Goal: Communication & Community: Answer question/provide support

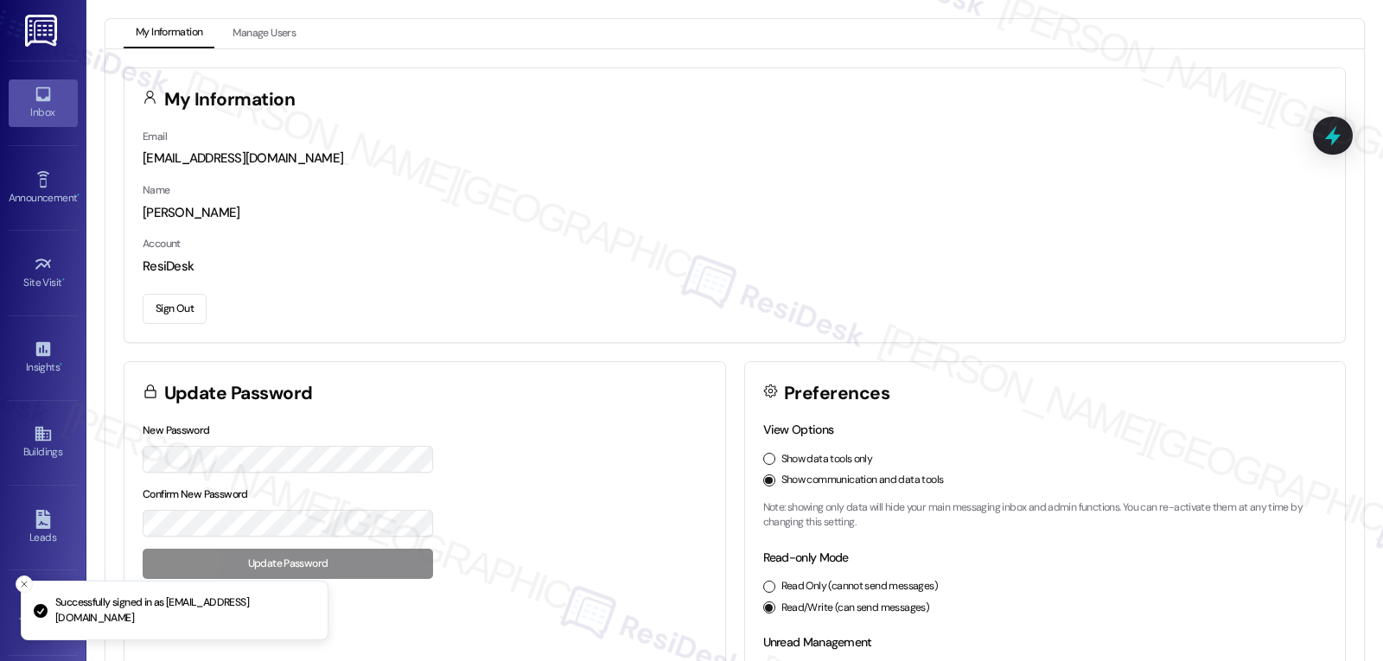
click at [56, 109] on div "Inbox" at bounding box center [43, 112] width 86 height 17
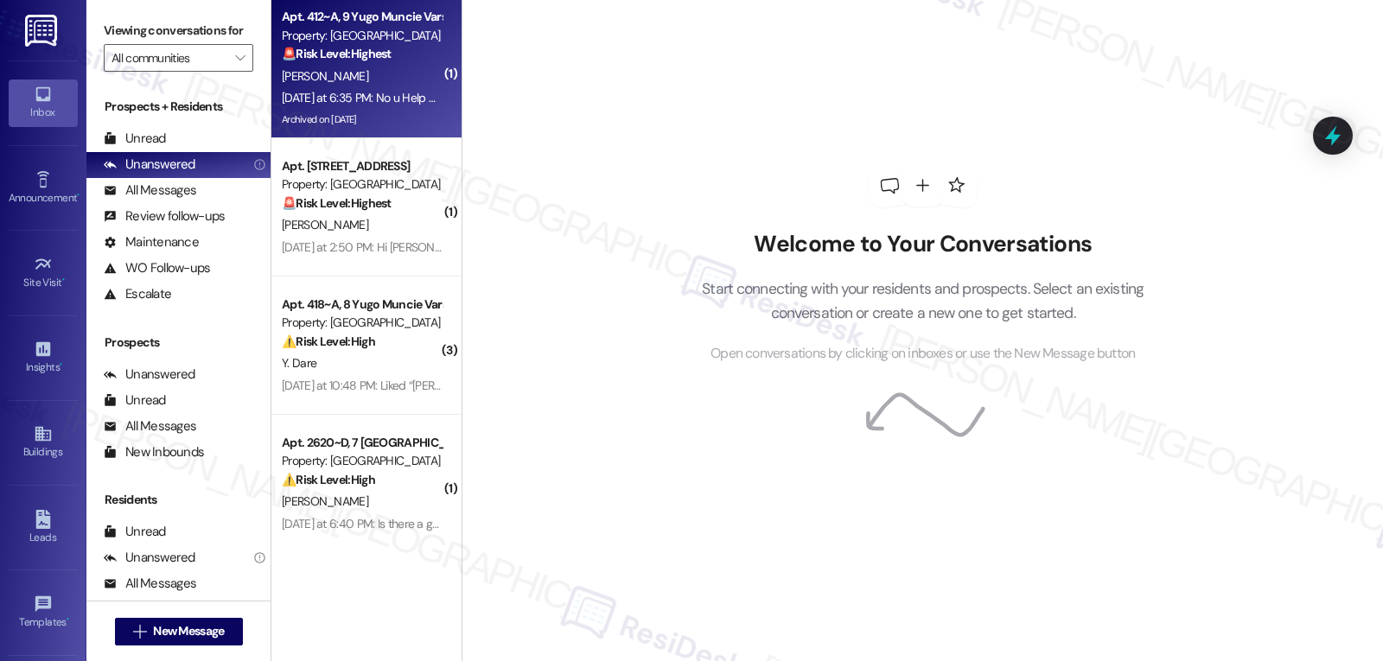
click at [397, 70] on div "[PERSON_NAME]" at bounding box center [361, 77] width 163 height 22
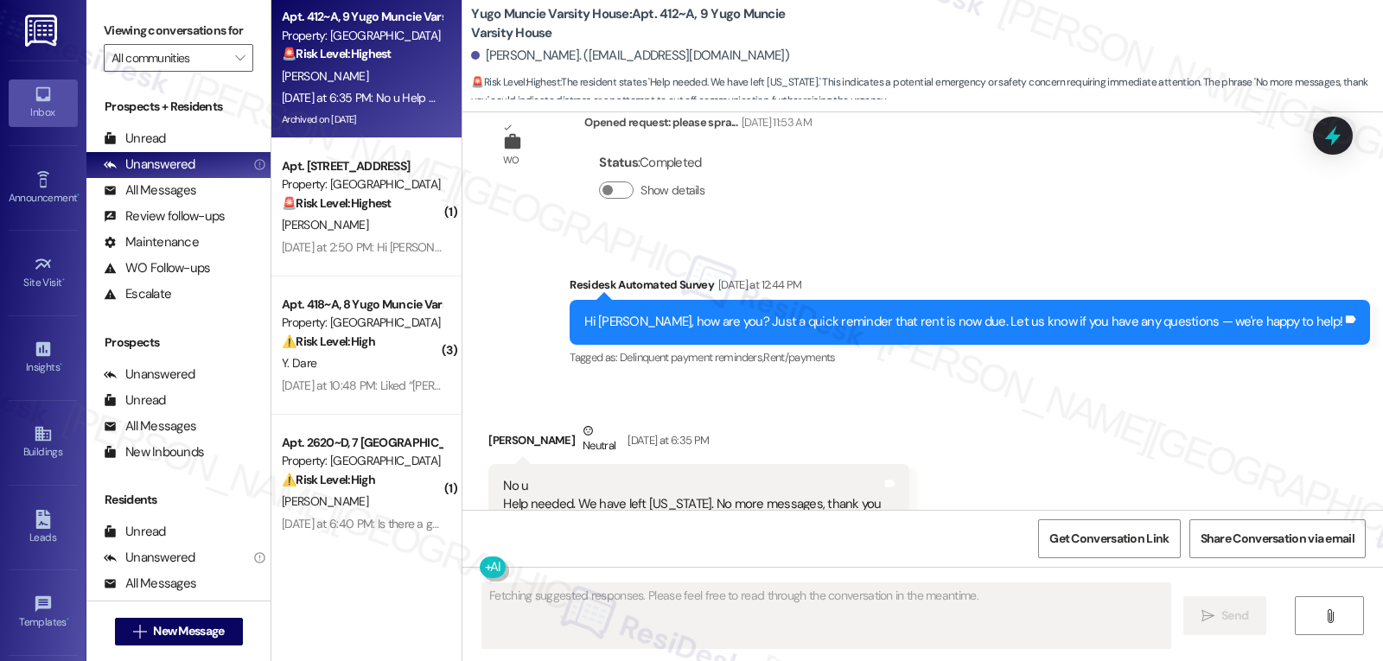
scroll to position [6260, 0]
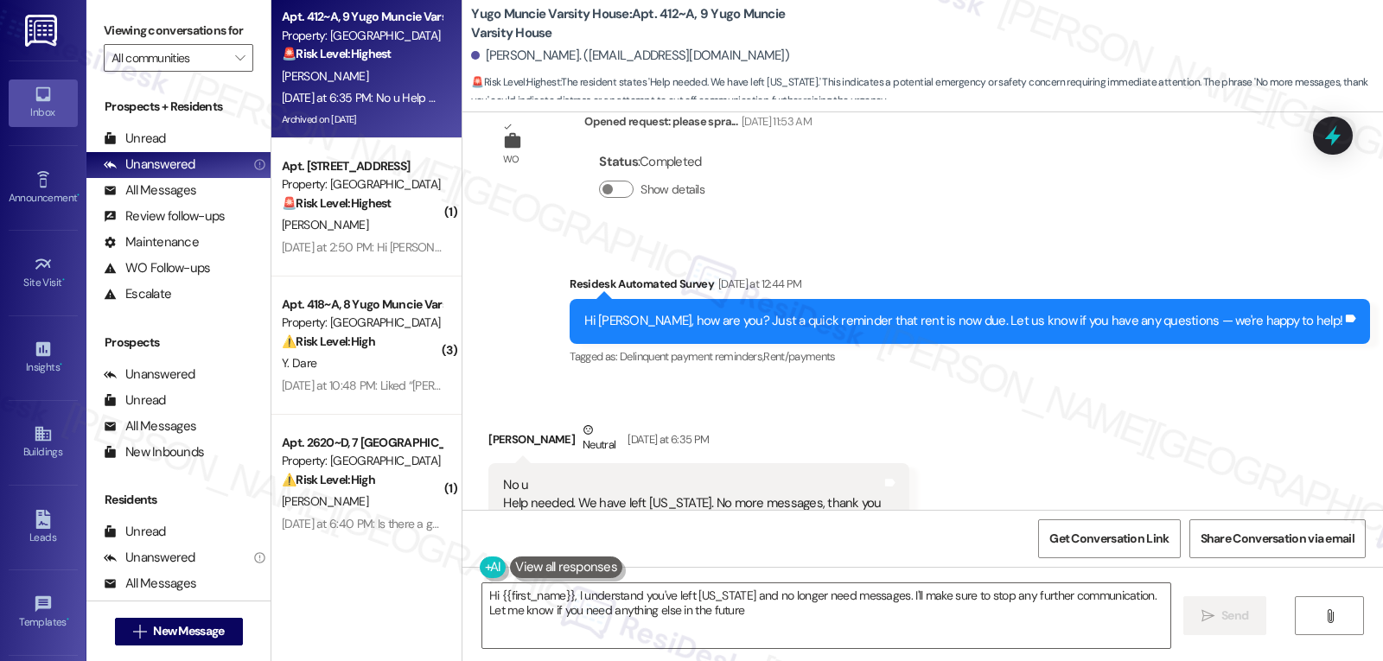
type textarea "Hi {{first_name}}, I understand you've left [US_STATE] and no longer need messa…"
click at [1333, 127] on icon at bounding box center [1332, 135] width 29 height 29
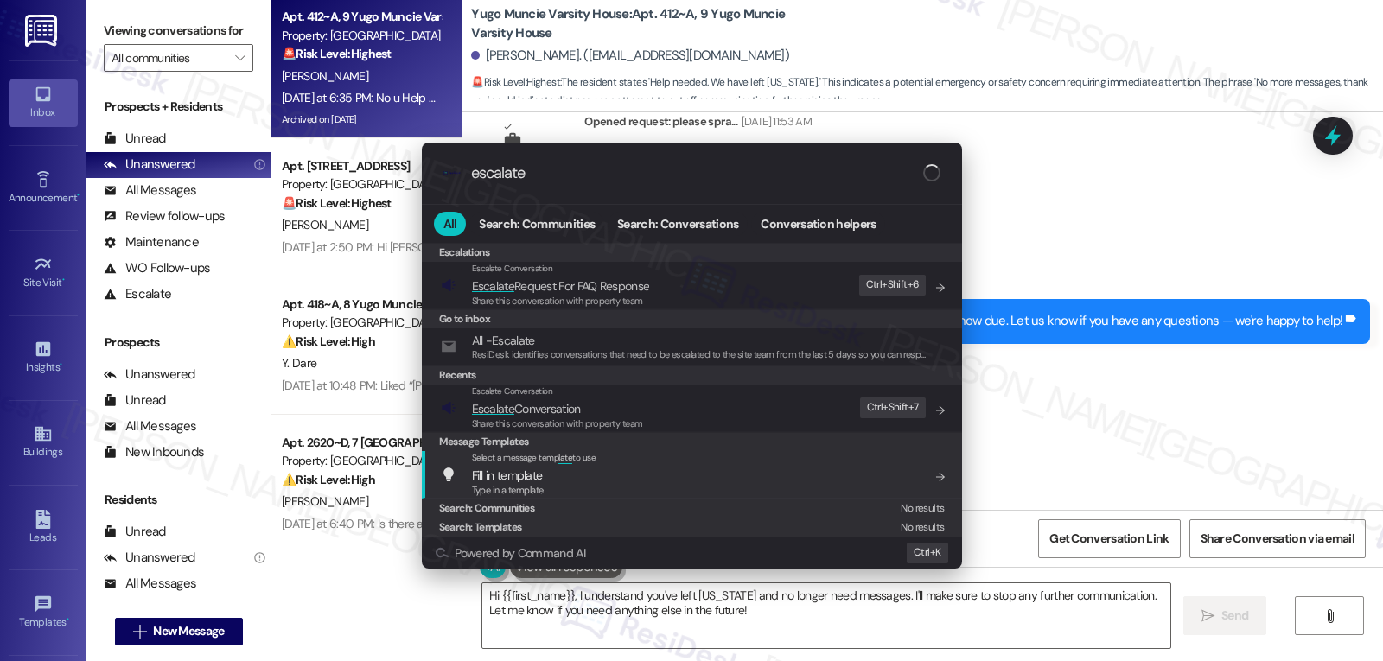
type input "escalate"
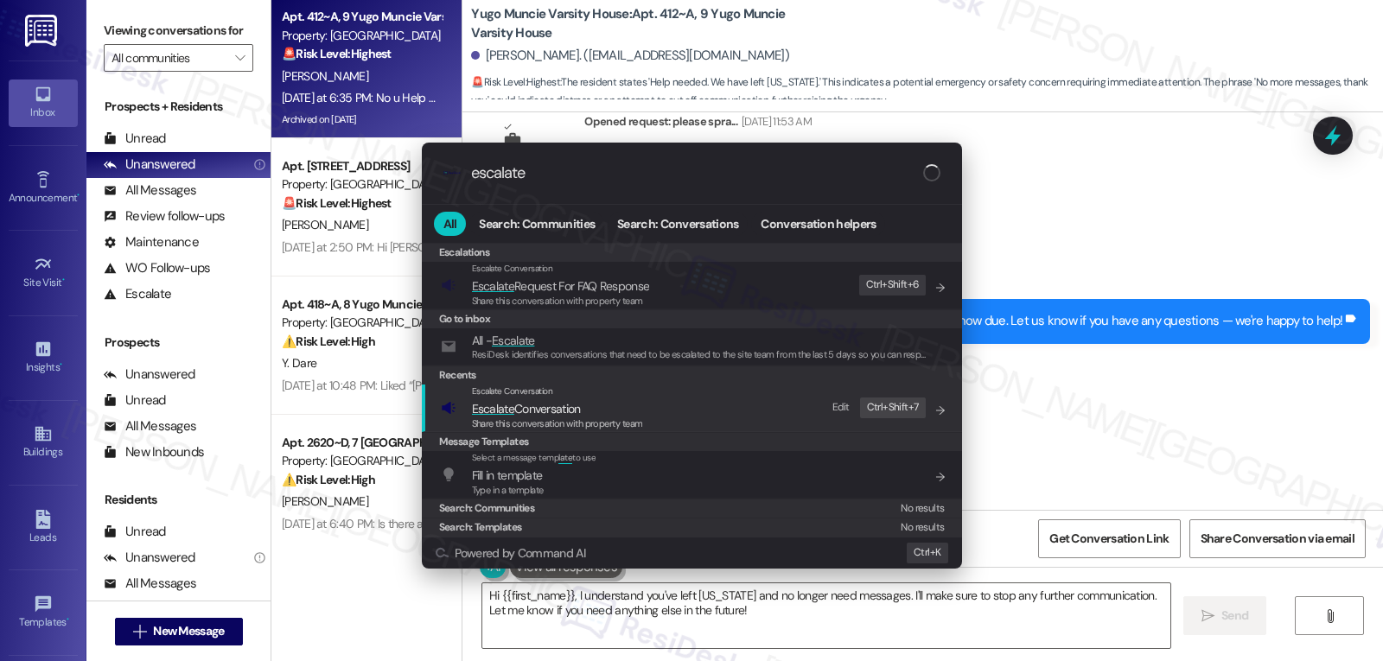
click at [590, 401] on span "Escalate Conversation" at bounding box center [557, 408] width 171 height 19
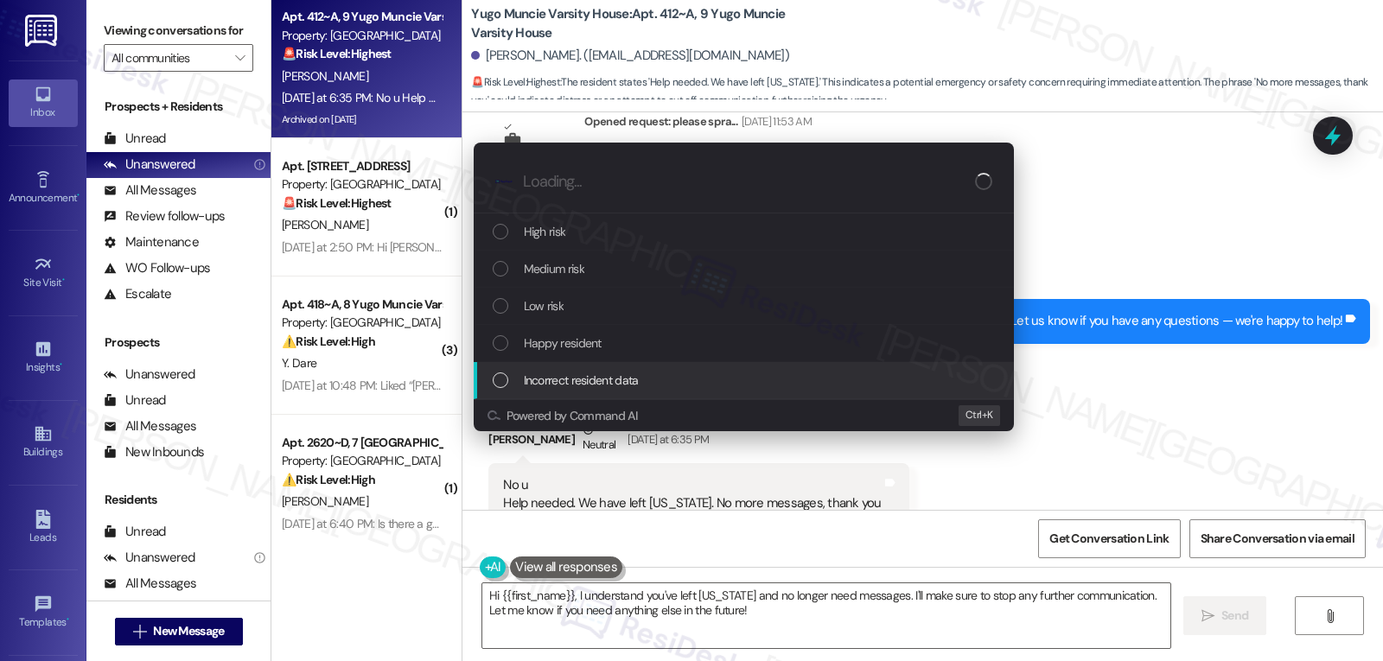
click at [593, 376] on span "Incorrect resident data" at bounding box center [581, 380] width 115 height 19
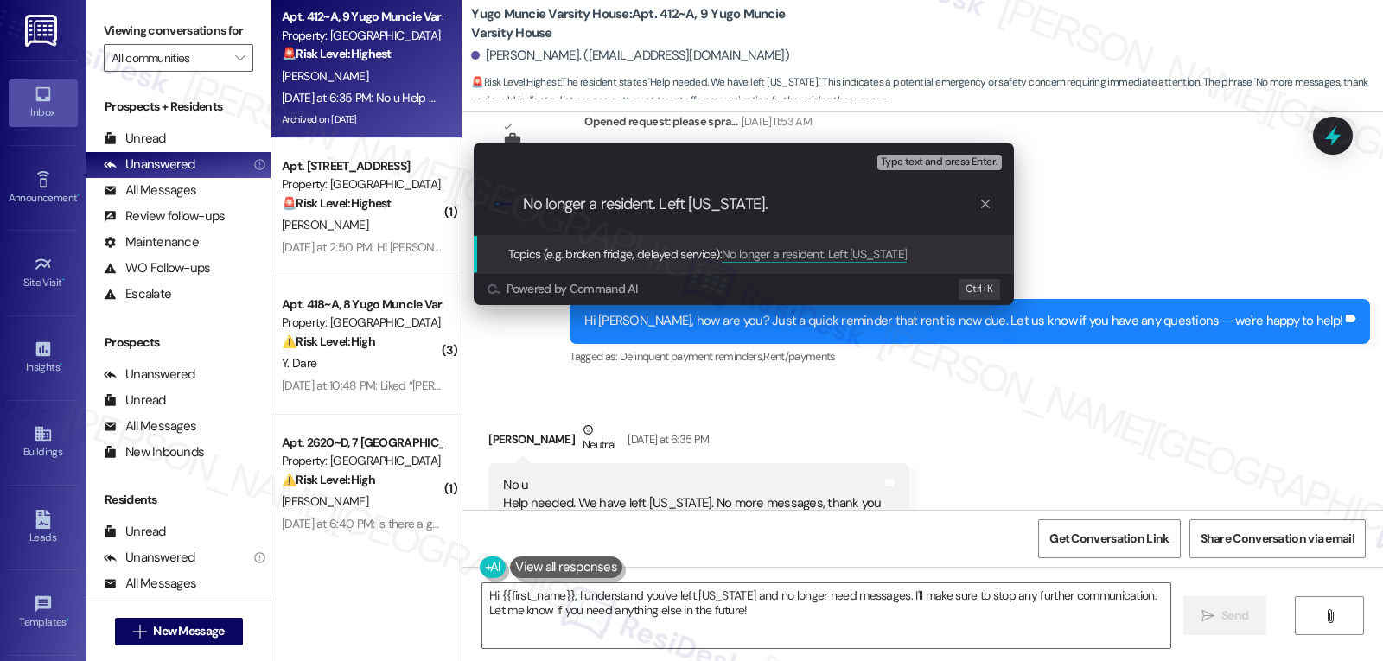
type input "No longer a resident. Left [US_STATE]."
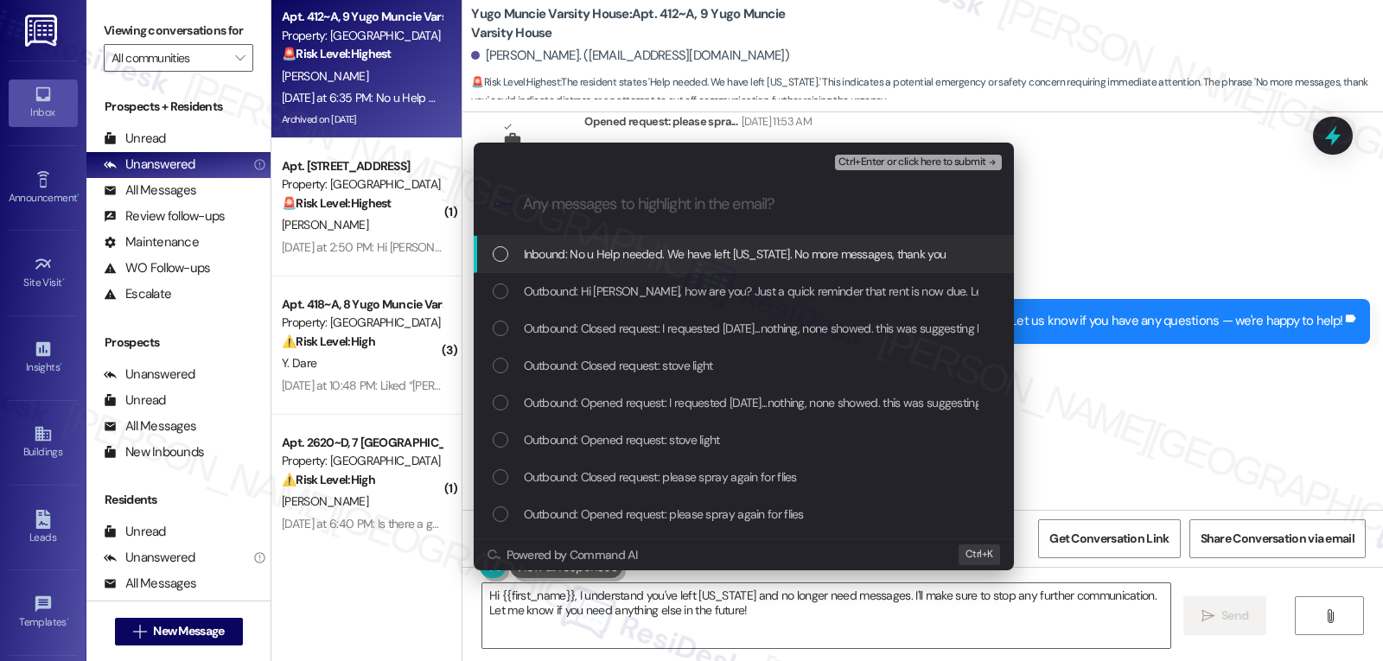
click at [701, 261] on span "Inbound: No u Help needed. We have left [US_STATE]. No more messages, thank you" at bounding box center [735, 254] width 423 height 19
click at [924, 159] on span "Ctrl+Enter or click here to submit" at bounding box center [912, 162] width 148 height 12
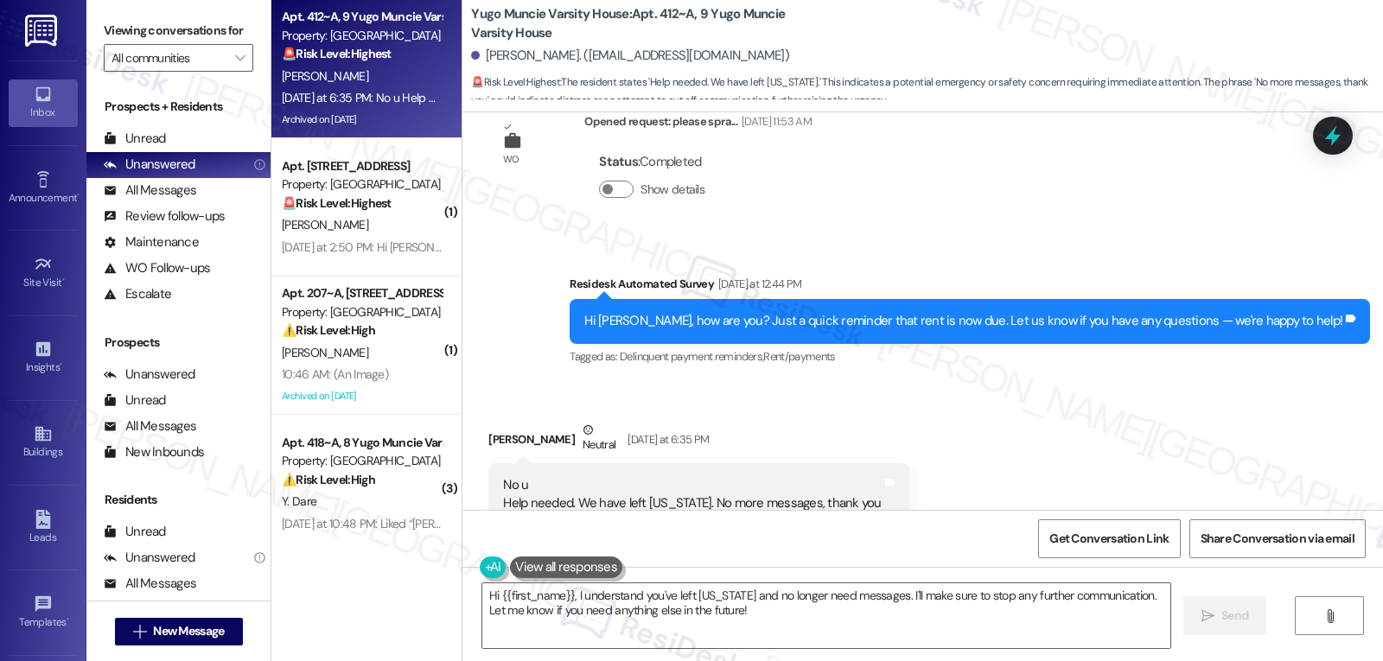
drag, startPoint x: 476, startPoint y: 59, endPoint x: 800, endPoint y: 51, distance: 324.1
click at [800, 51] on div "[PERSON_NAME]. ([EMAIL_ADDRESS][DOMAIN_NAME])" at bounding box center [927, 56] width 912 height 35
copy div "[PERSON_NAME]. ([EMAIL_ADDRESS][DOMAIN_NAME])"
drag, startPoint x: 461, startPoint y: 10, endPoint x: 682, endPoint y: 10, distance: 220.4
click at [682, 10] on b "Yugo Muncie Varsity House: Apt. 412~A, [GEOGRAPHIC_DATA]" at bounding box center [644, 23] width 346 height 37
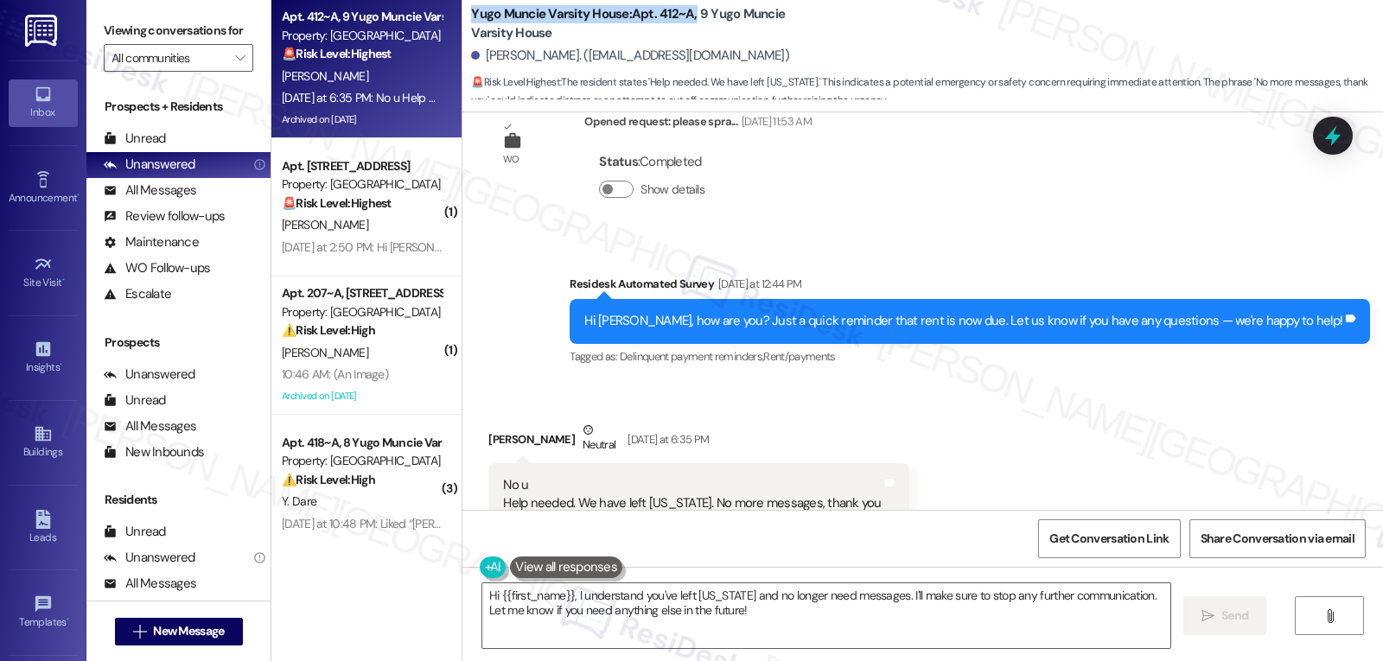
copy b "Yugo Muncie Varsity House: Apt. 412~A,"
click at [792, 628] on textarea "Hi {{first_name}}, I understand you've left [US_STATE] and no longer need messa…" at bounding box center [826, 615] width 688 height 65
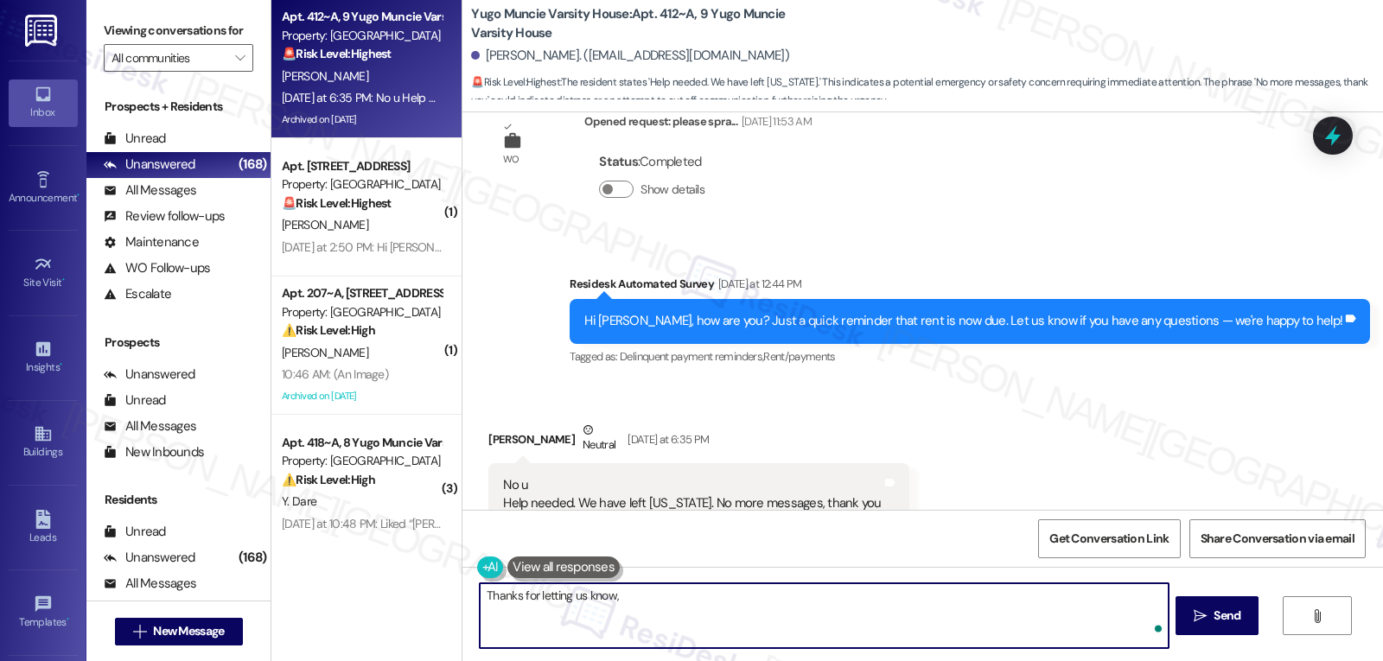
type textarea "Thanks for letting us know, D"
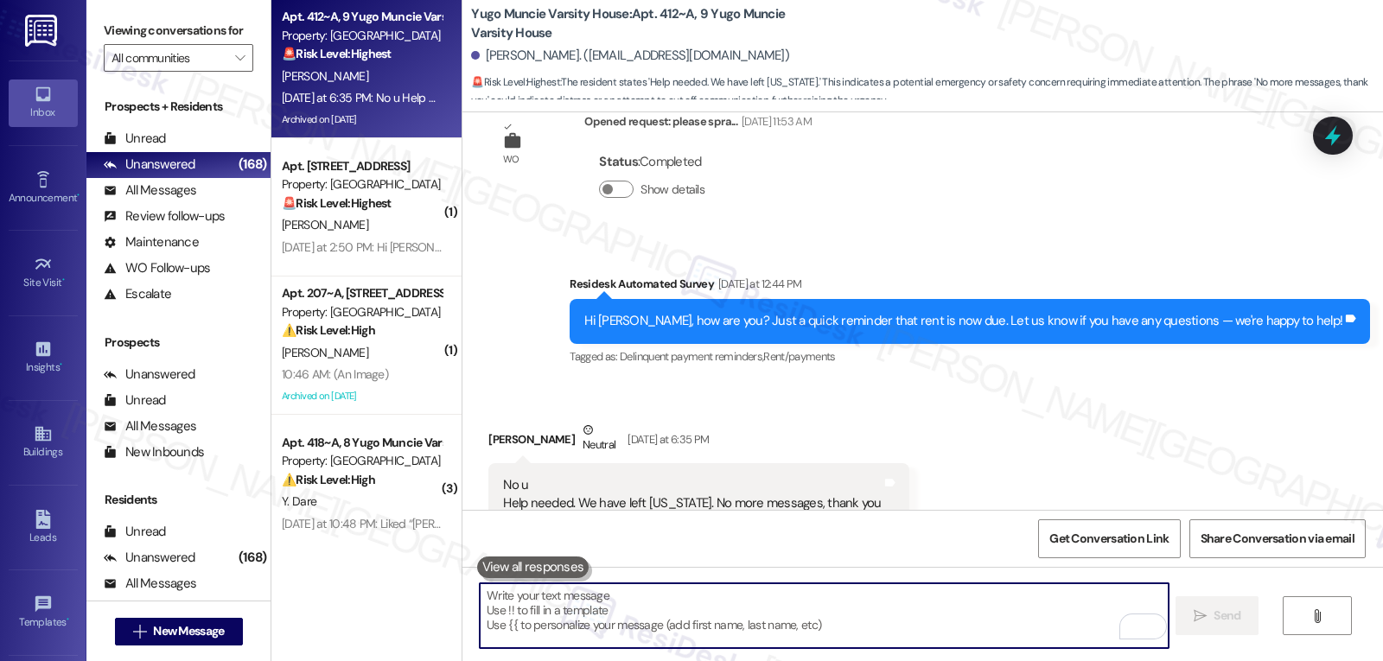
click at [1336, 139] on icon at bounding box center [1333, 135] width 16 height 21
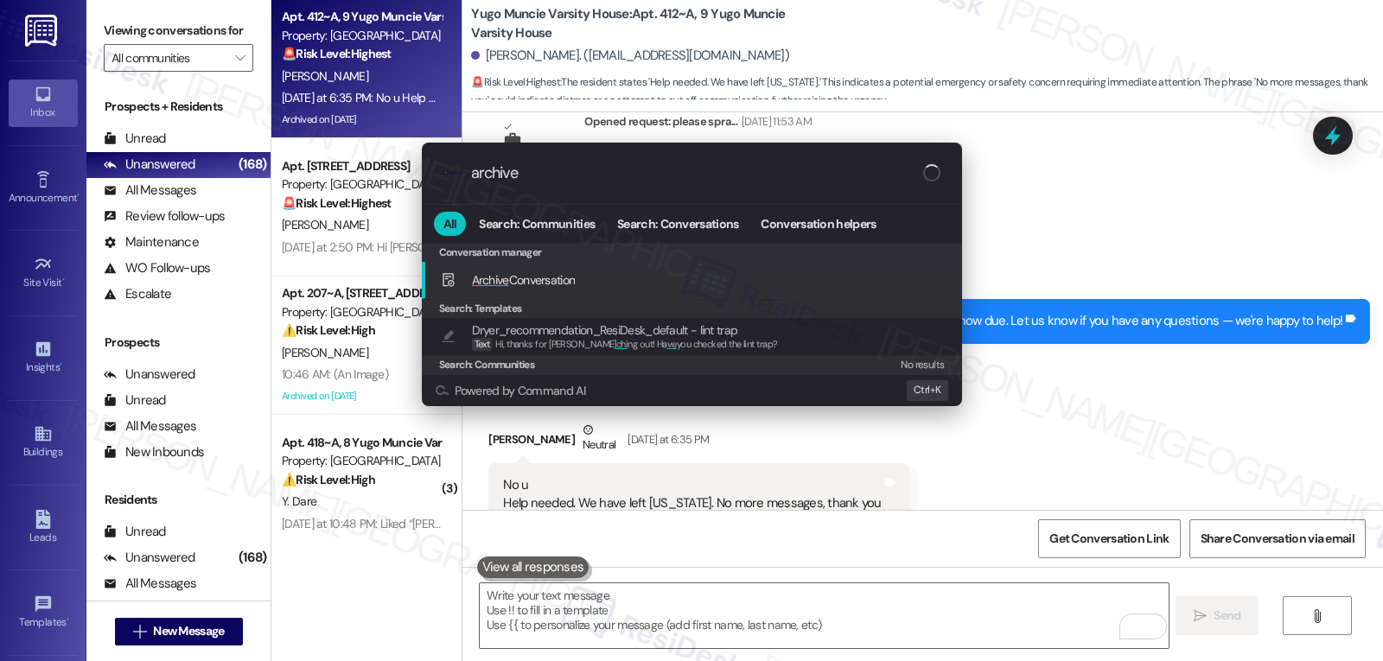
type input "archive"
click at [545, 287] on span "Archive Conversation" at bounding box center [524, 280] width 104 height 16
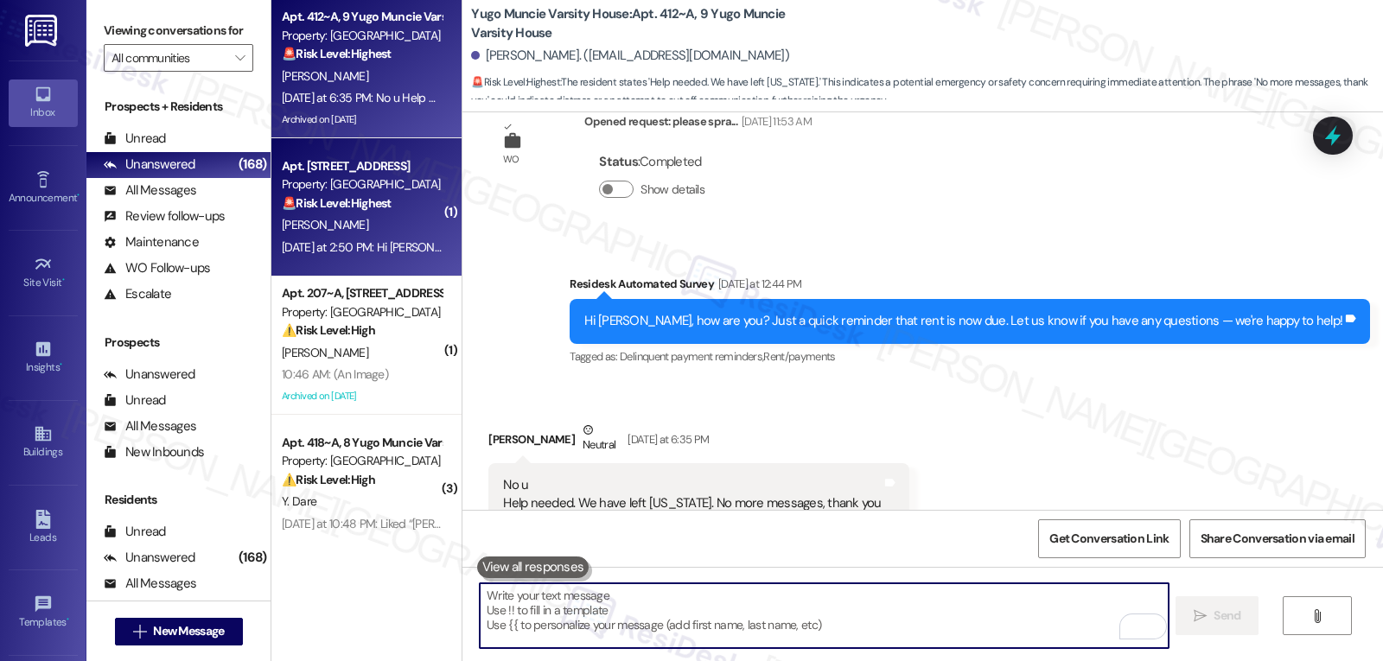
click at [329, 251] on div "[DATE] at 2:50 PM: Hi [PERSON_NAME], i no longer live at [GEOGRAPHIC_DATA]. I w…" at bounding box center [539, 247] width 514 height 16
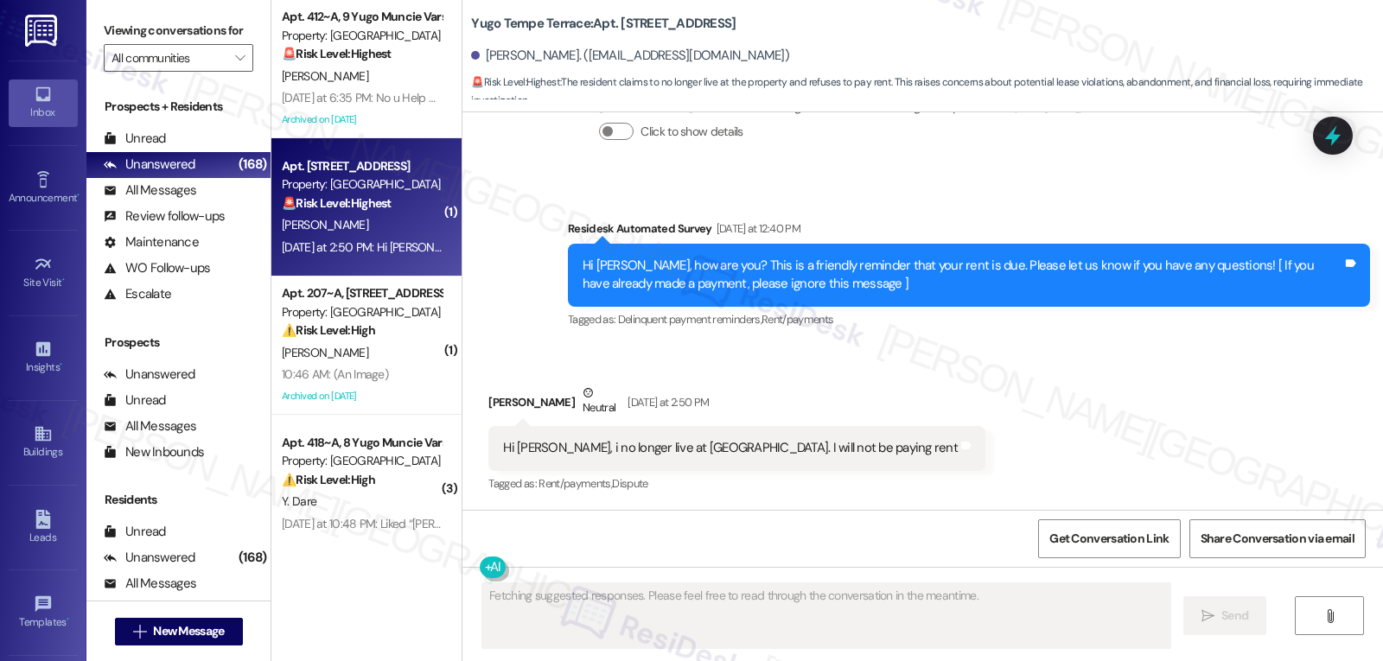
scroll to position [1970, 0]
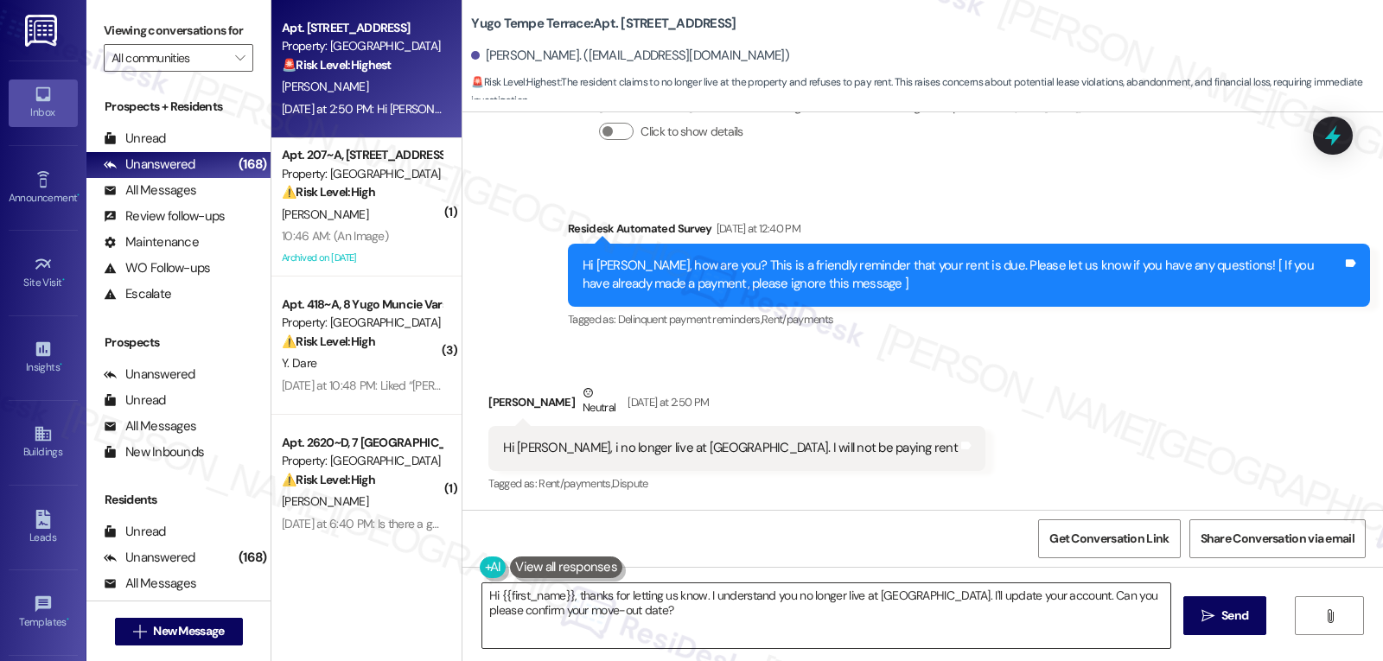
click at [692, 638] on textarea "Hi {{first_name}}, thanks for letting us know. I understand you no longer live …" at bounding box center [826, 615] width 688 height 65
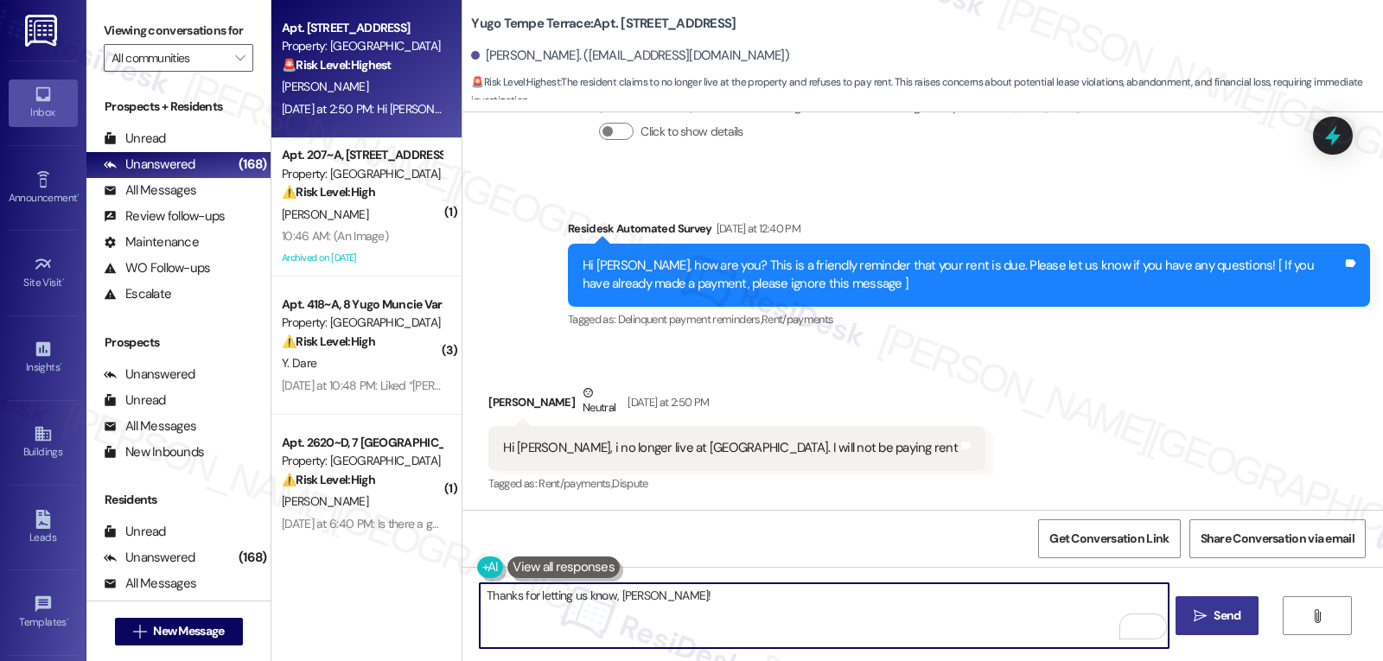
type textarea "Thanks for letting us know, [PERSON_NAME]!"
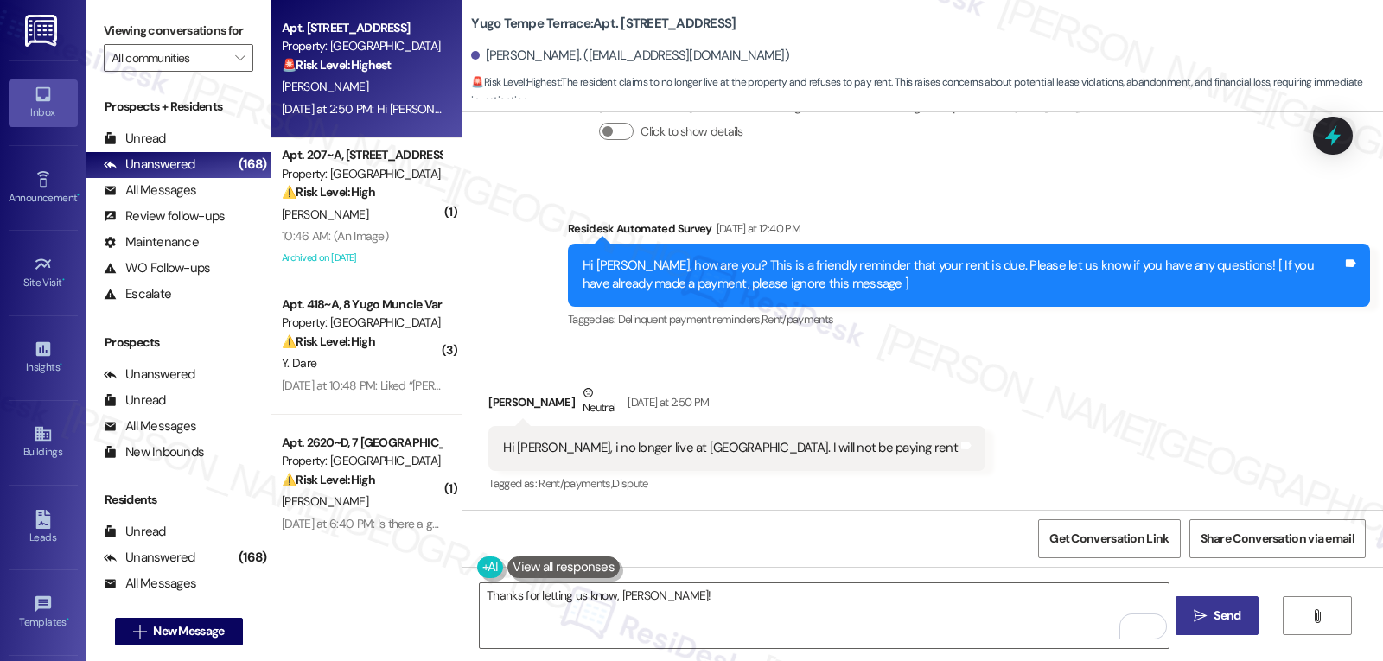
click at [1199, 628] on button " Send" at bounding box center [1217, 615] width 84 height 39
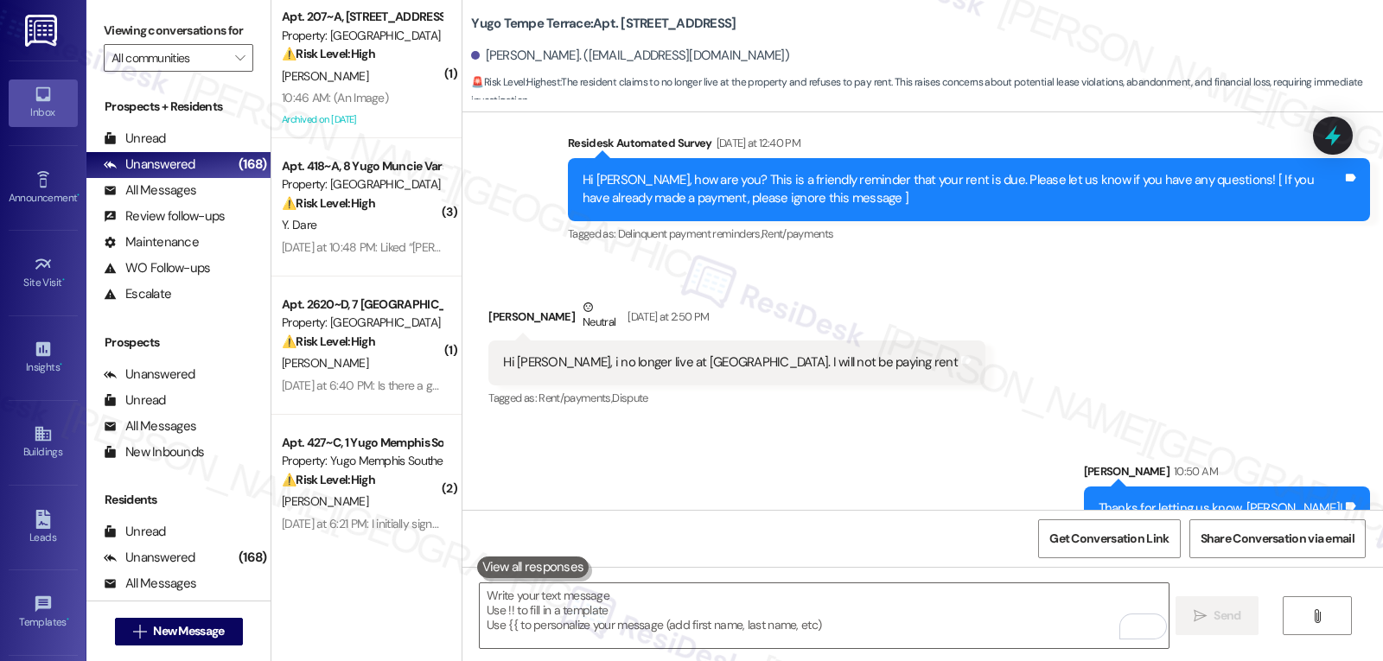
scroll to position [2090, 0]
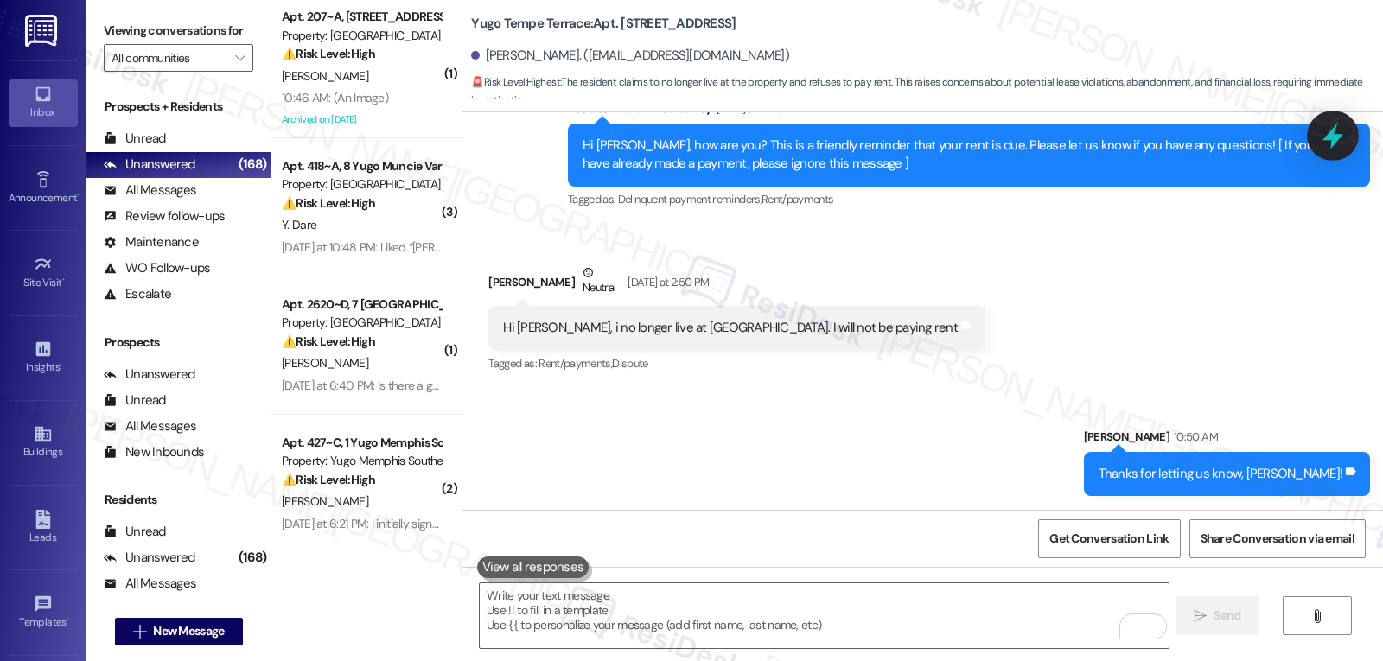
click at [1315, 138] on div at bounding box center [1333, 135] width 52 height 49
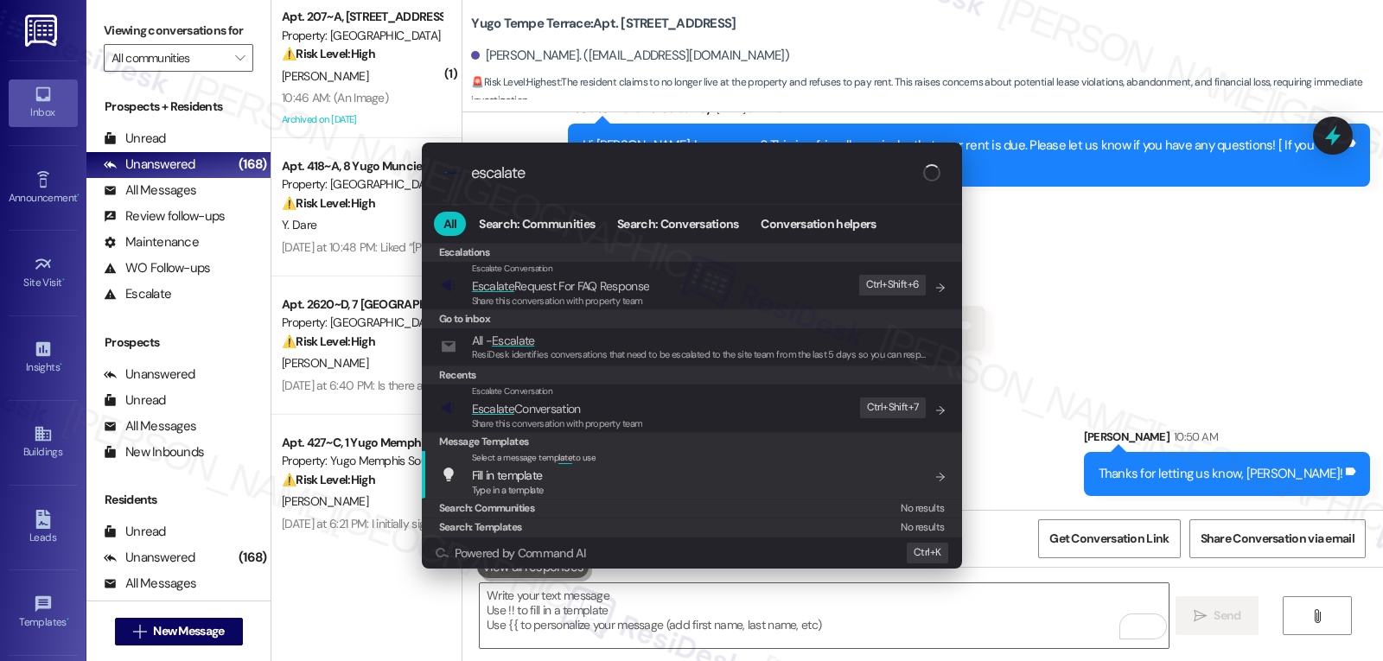
type input "escalate"
click at [568, 402] on span "Escalate Conversation" at bounding box center [526, 409] width 109 height 16
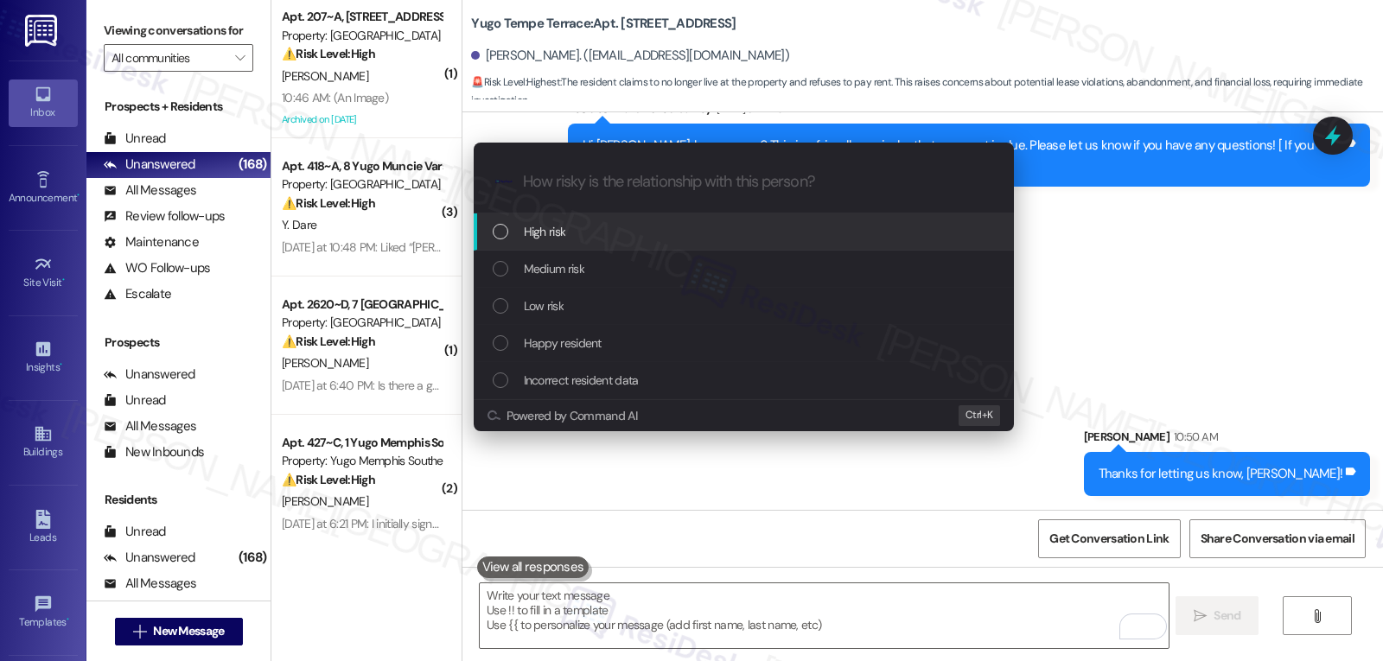
click at [641, 385] on div "Incorrect resident data" at bounding box center [746, 380] width 506 height 19
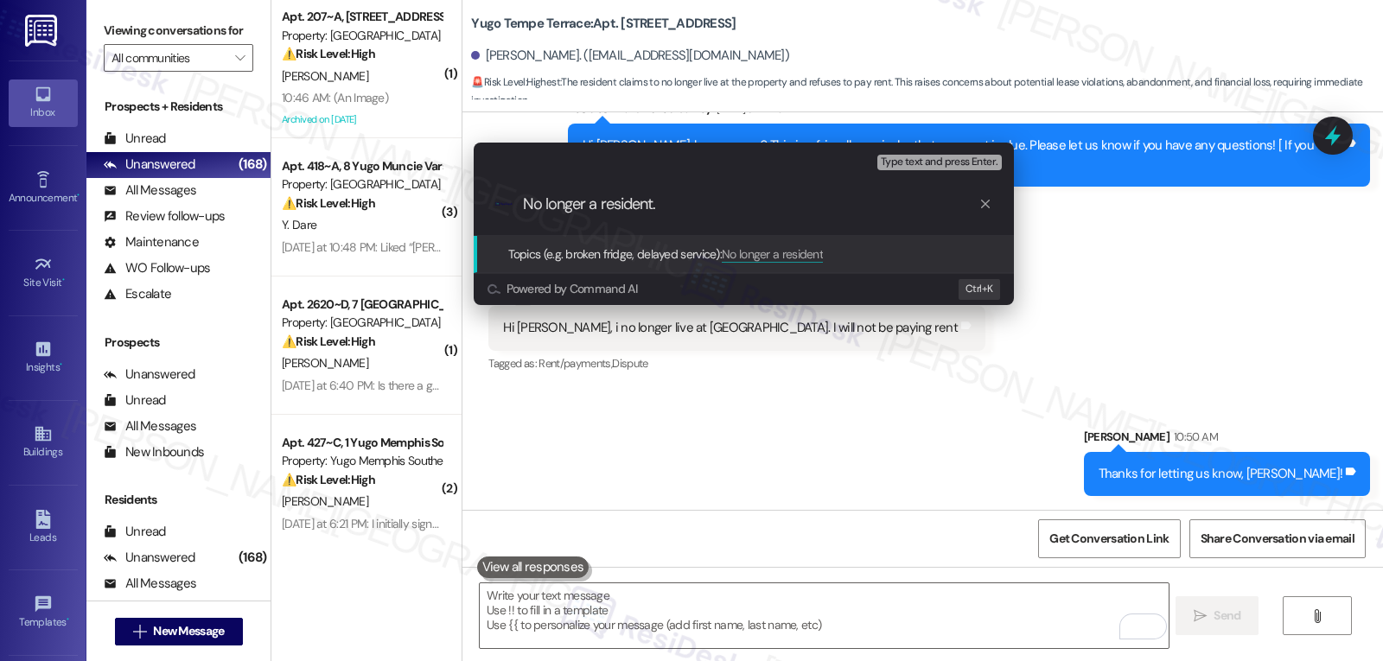
type input "No longer a resident."
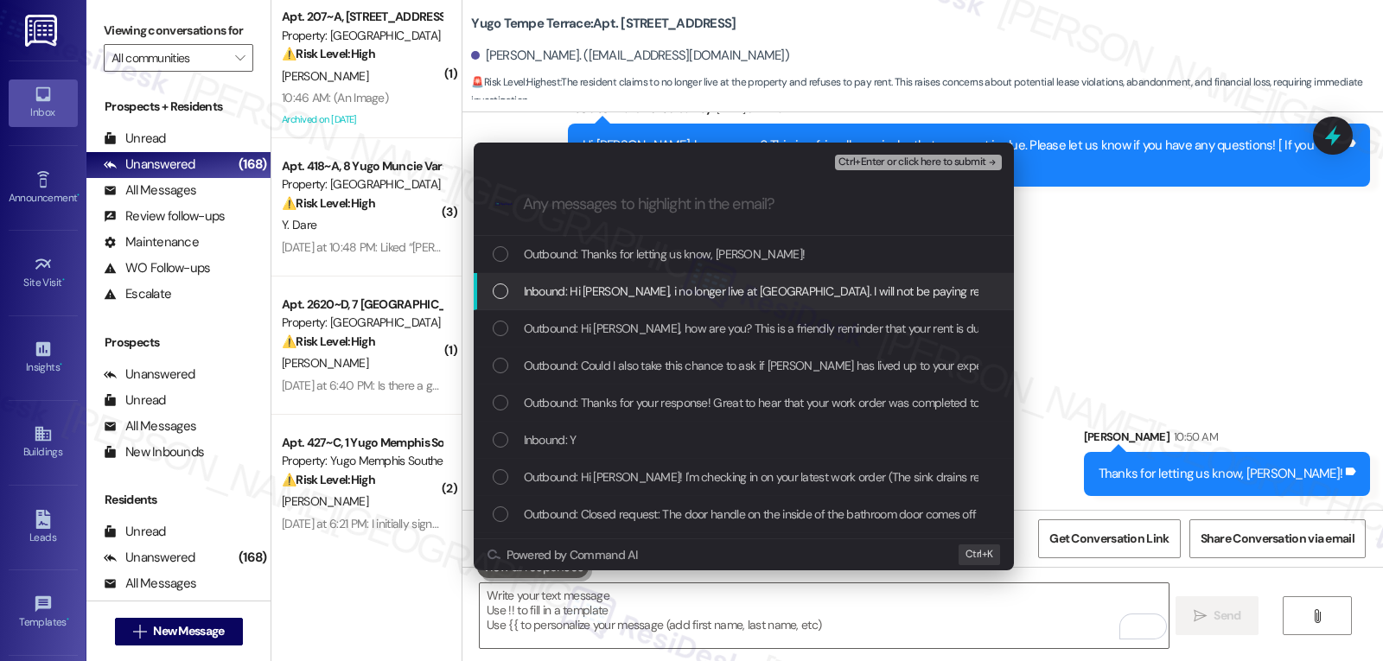
click at [710, 280] on div "Inbound: Hi [PERSON_NAME], i no longer live at [GEOGRAPHIC_DATA]. I will not be…" at bounding box center [744, 291] width 540 height 37
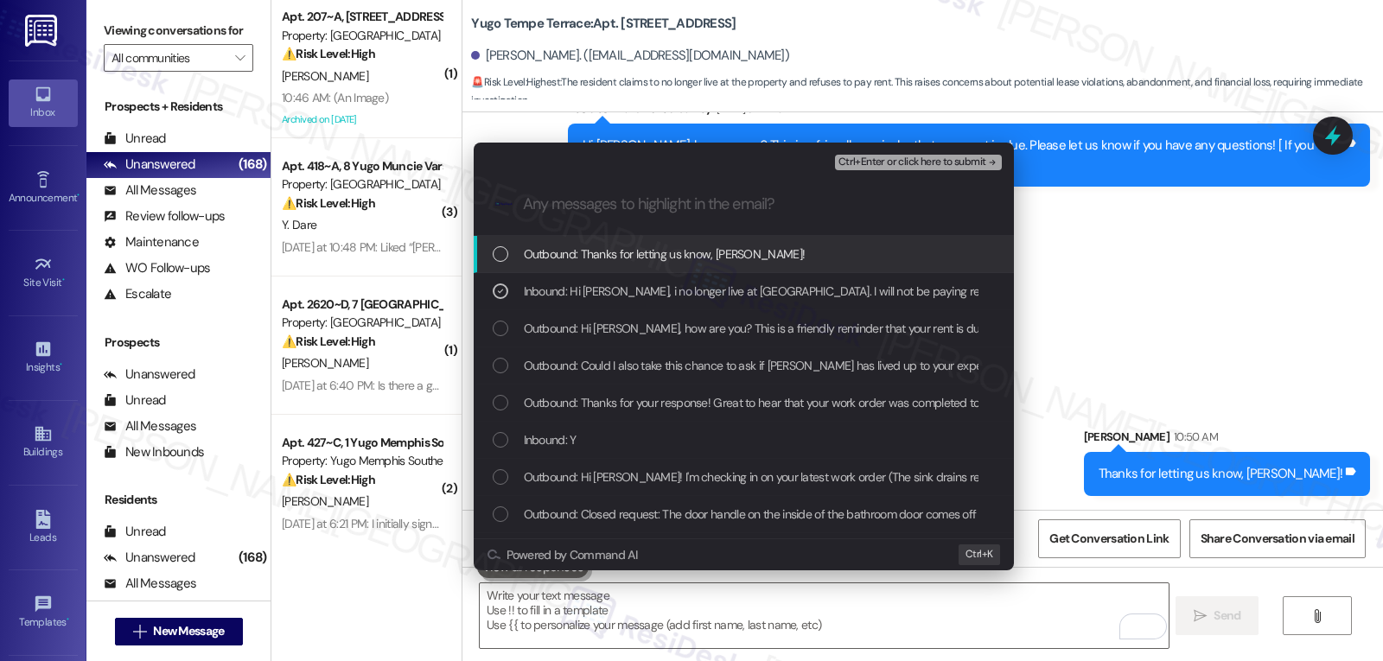
click at [916, 167] on span "Ctrl+Enter or click here to submit" at bounding box center [912, 162] width 148 height 12
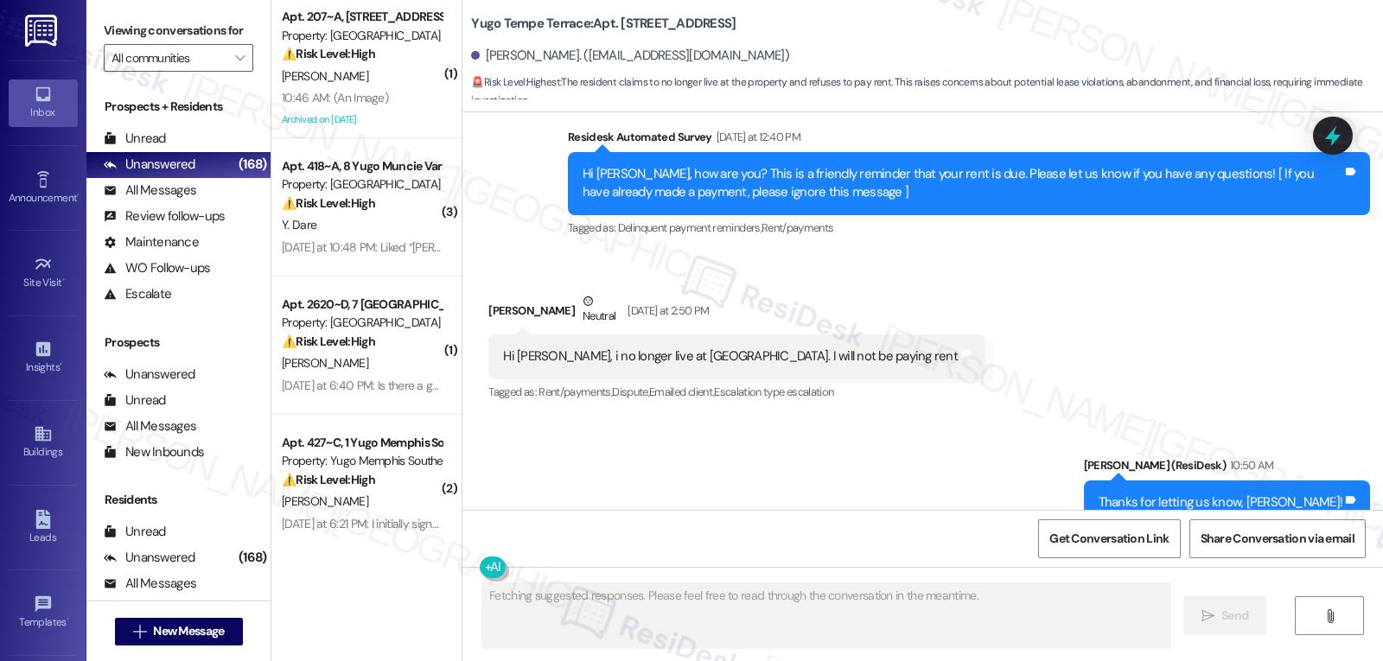
scroll to position [2116, 0]
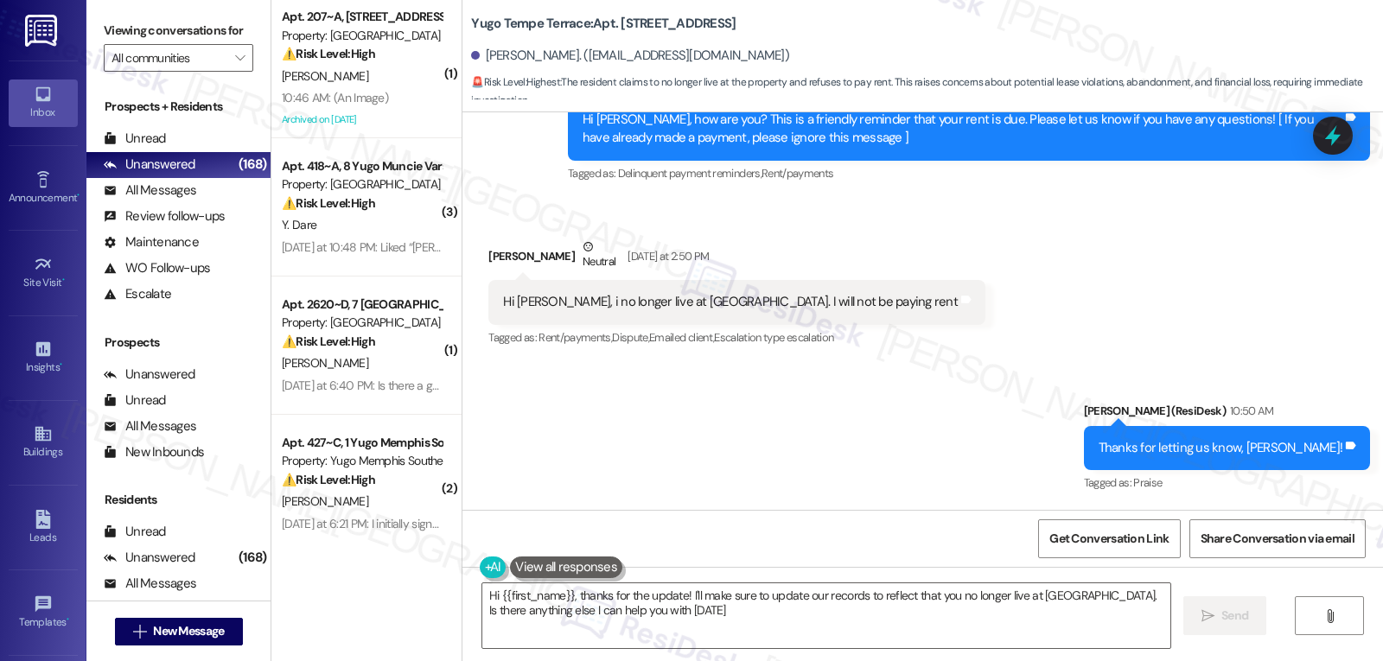
type textarea "Hi {{first_name}}, thanks for the update! I'll make sure to update our records …"
drag, startPoint x: 472, startPoint y: 53, endPoint x: 848, endPoint y: 57, distance: 375.9
click at [848, 57] on div "[PERSON_NAME]. ([EMAIL_ADDRESS][DOMAIN_NAME])" at bounding box center [927, 56] width 912 height 35
copy div "[PERSON_NAME]. ([EMAIL_ADDRESS][DOMAIN_NAME])"
drag, startPoint x: 459, startPoint y: 15, endPoint x: 622, endPoint y: 22, distance: 163.5
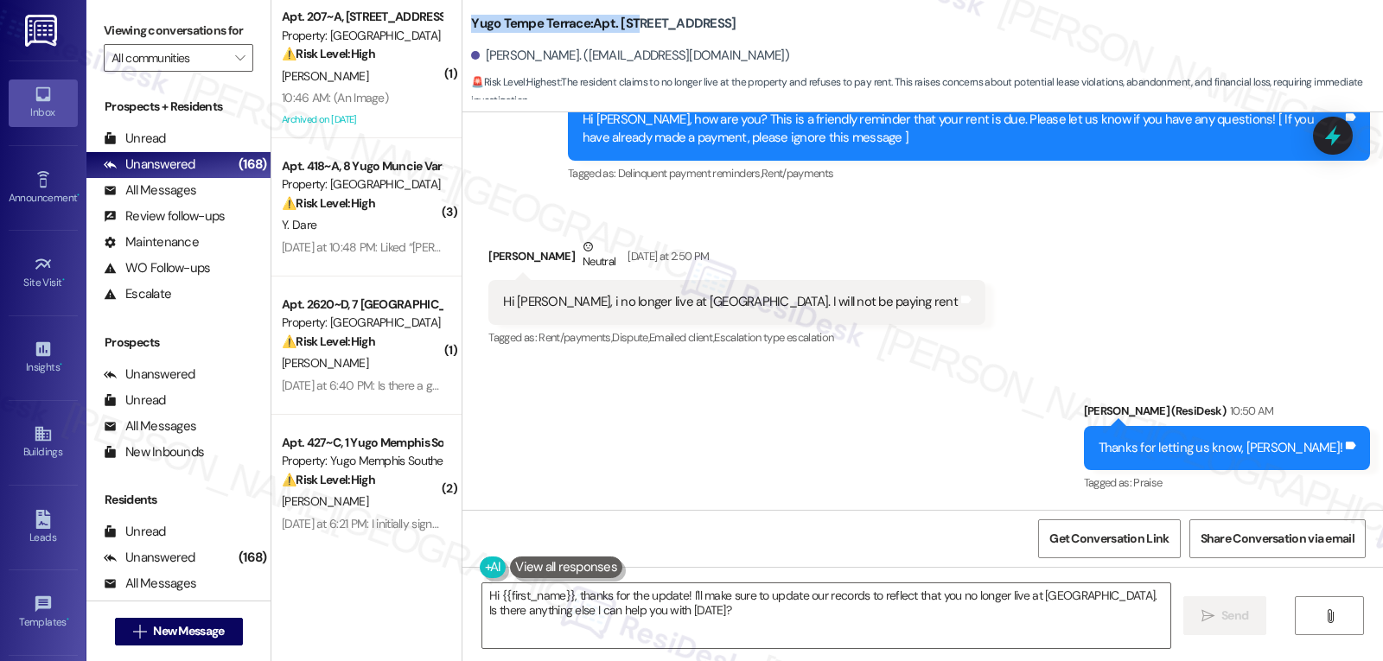
click at [622, 22] on b "Yugo Tempe Terrace: Apt. [STREET_ADDRESS]" at bounding box center [603, 24] width 264 height 18
copy b "Yugo Tempe Terrace: Apt. 120"
click at [234, 72] on span "" at bounding box center [240, 58] width 16 height 28
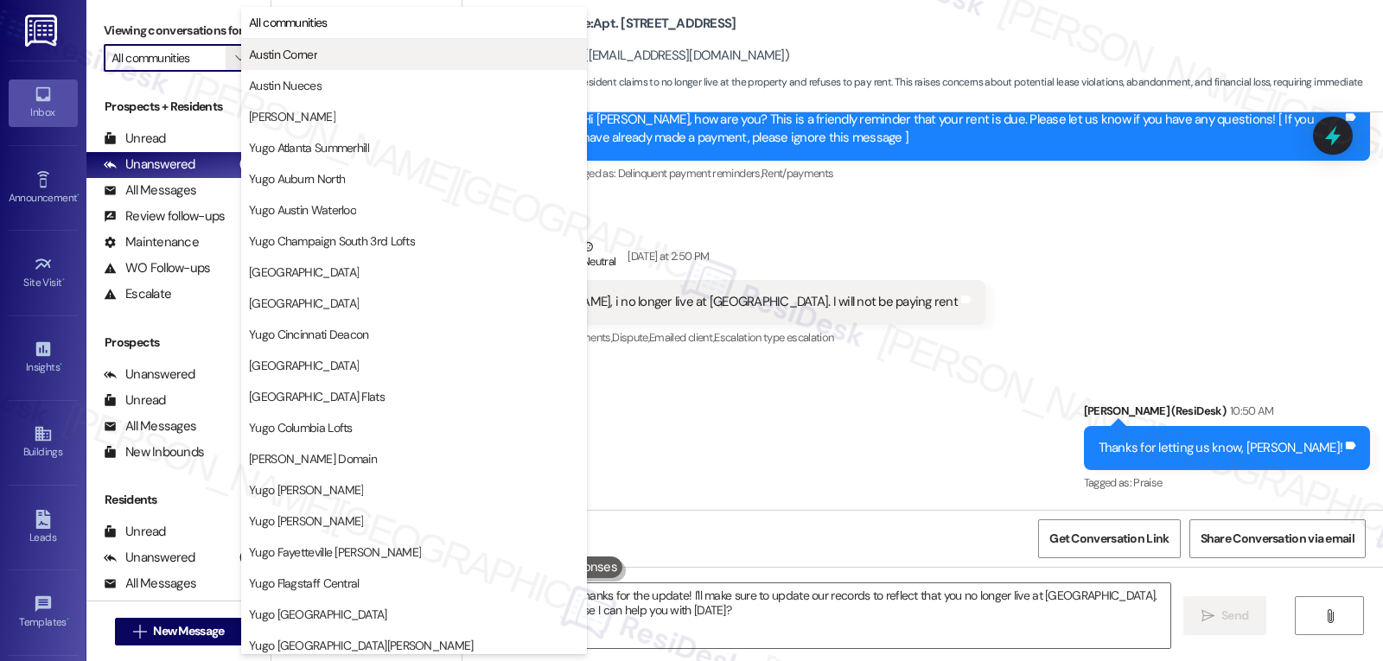
click at [317, 61] on span "Austin Corner" at bounding box center [283, 54] width 68 height 17
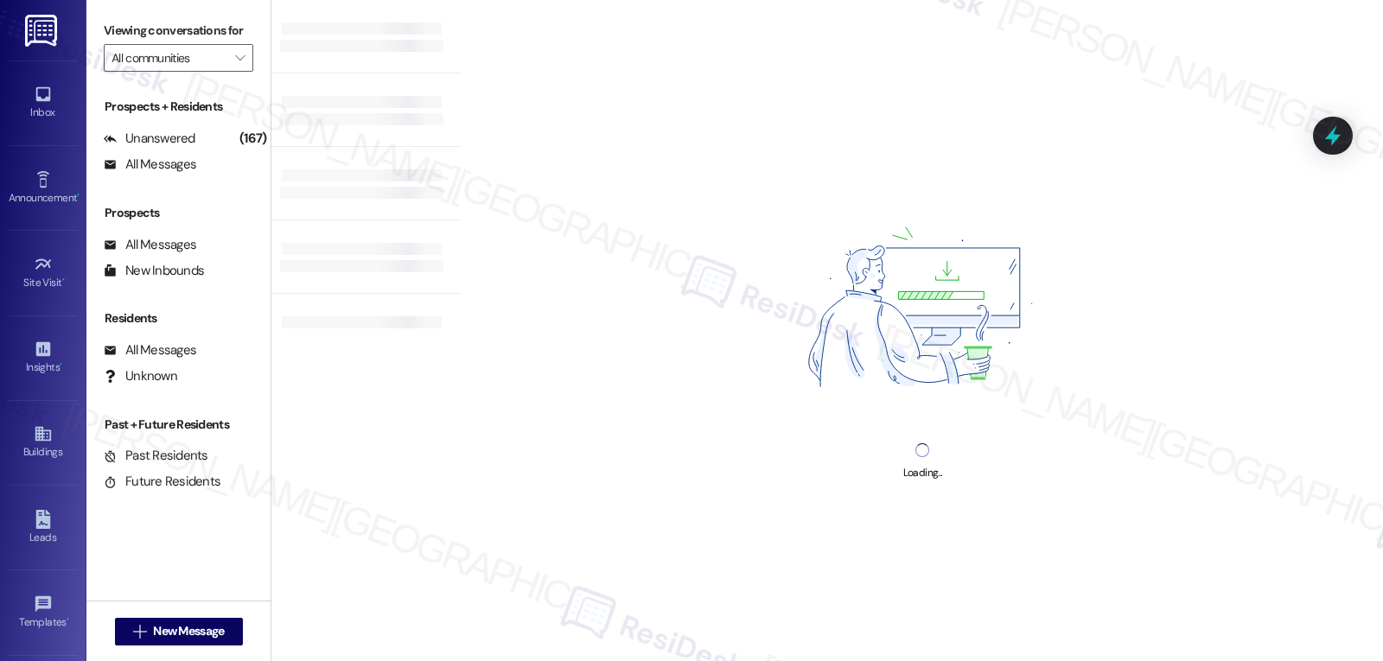
type input "Austin Corner"
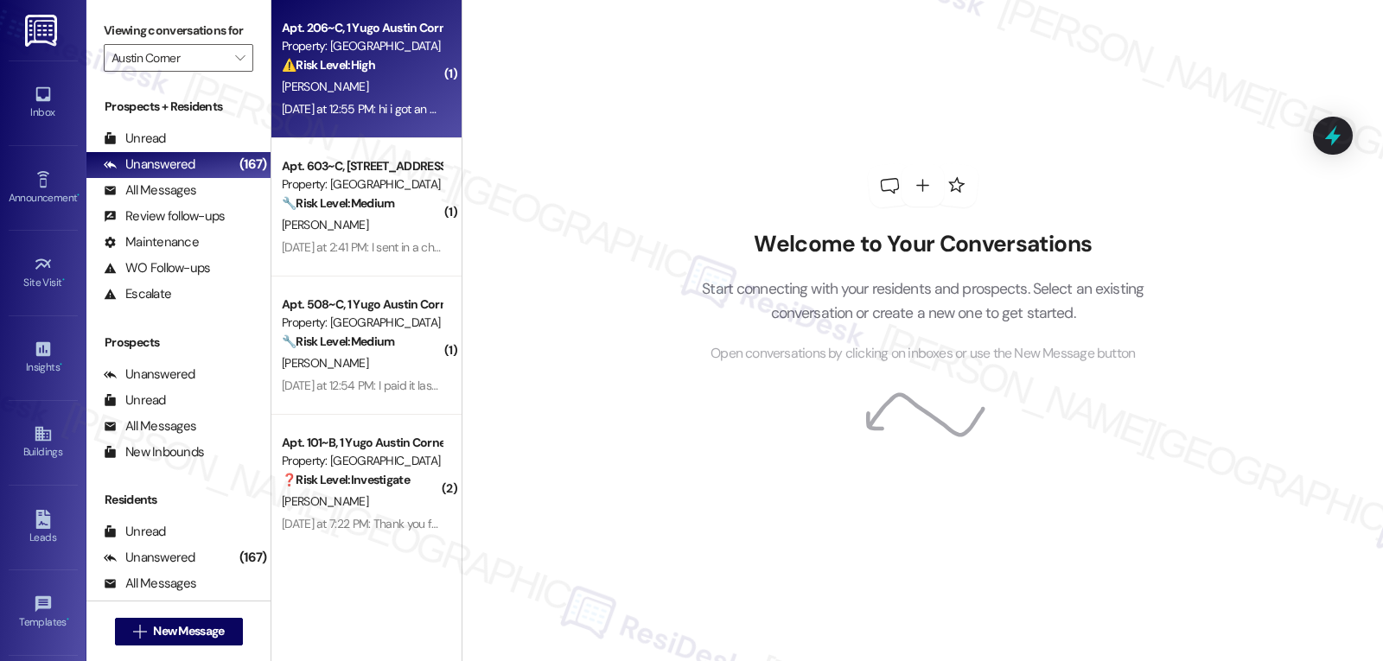
click at [417, 88] on div "[PERSON_NAME]" at bounding box center [361, 87] width 163 height 22
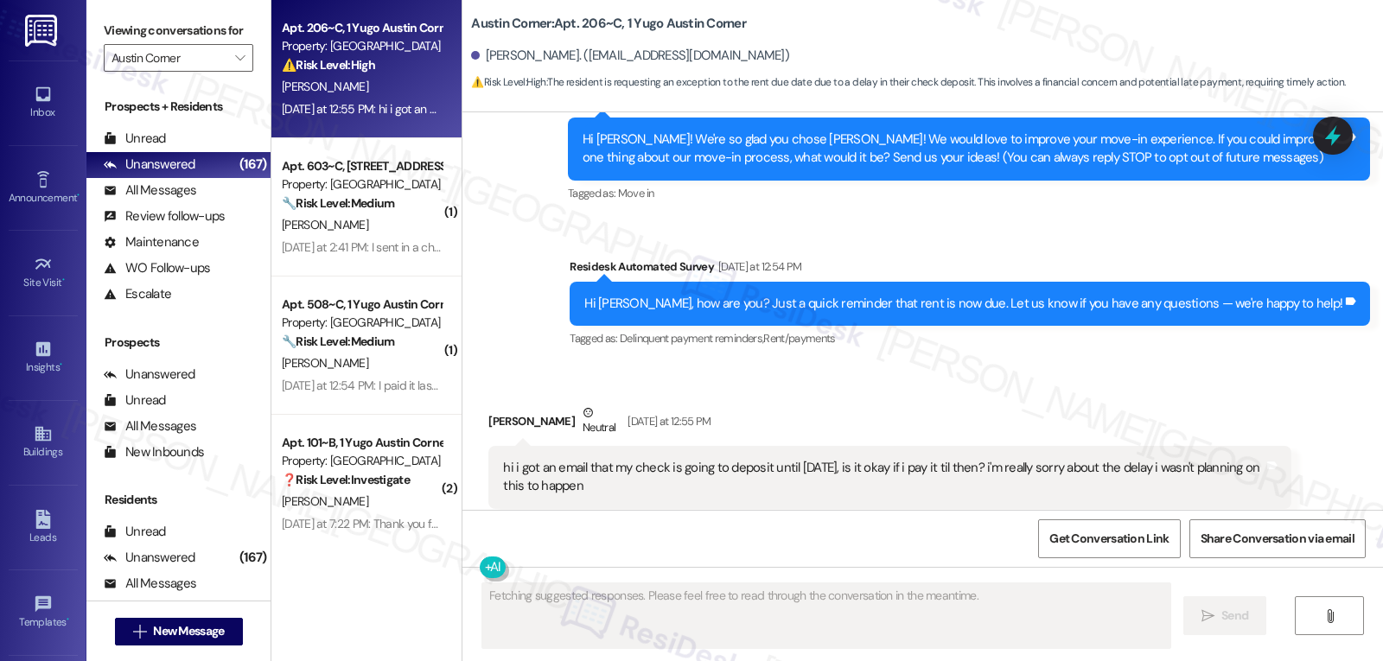
scroll to position [347, 0]
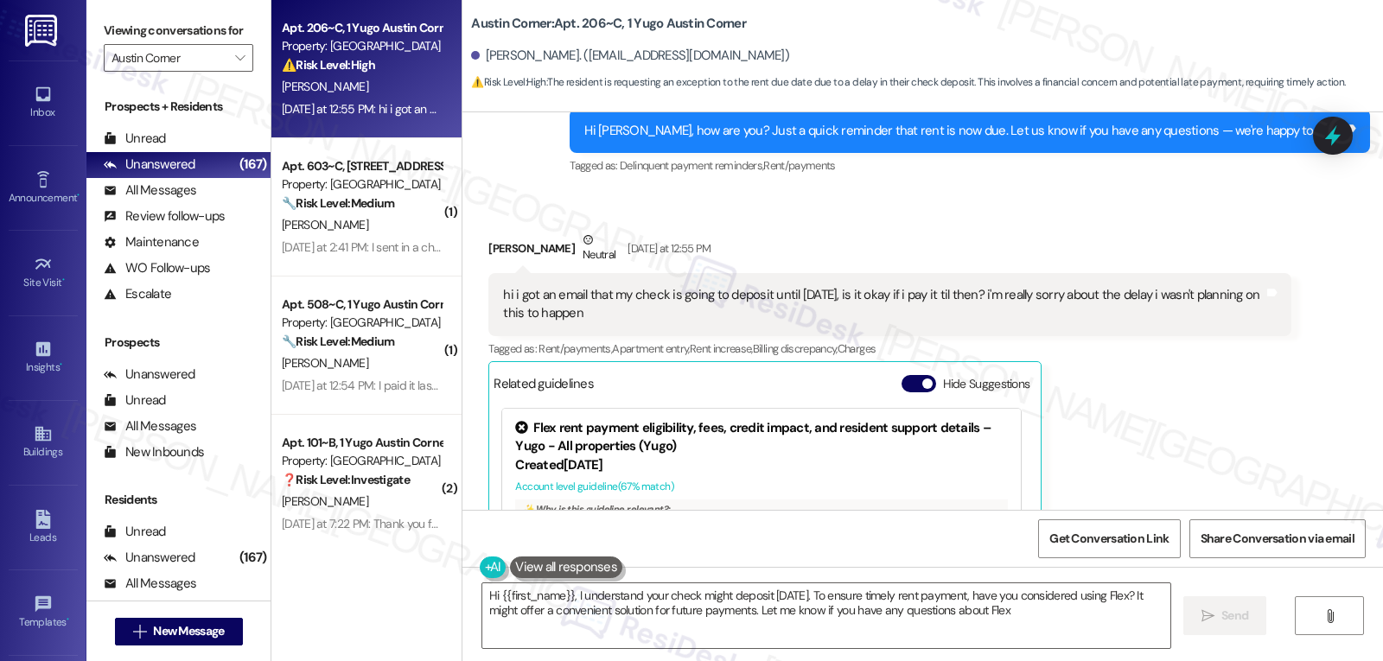
type textarea "Hi {{first_name}}, I understand your check might deposit [DATE]. To ensure time…"
click at [590, 168] on div "Survey, sent via SMS Residesk Automated Survey [DATE] 12:37 PM Hi [PERSON_NAME]…" at bounding box center [922, 37] width 920 height 310
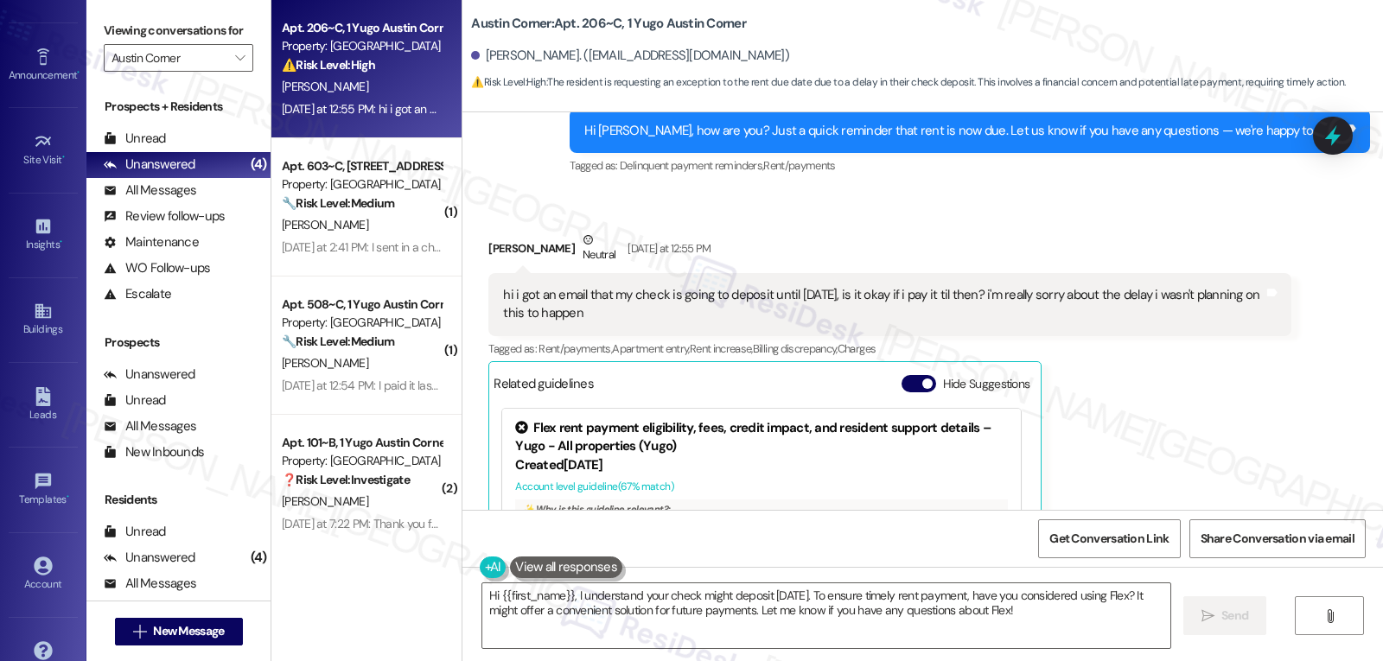
scroll to position [163, 0]
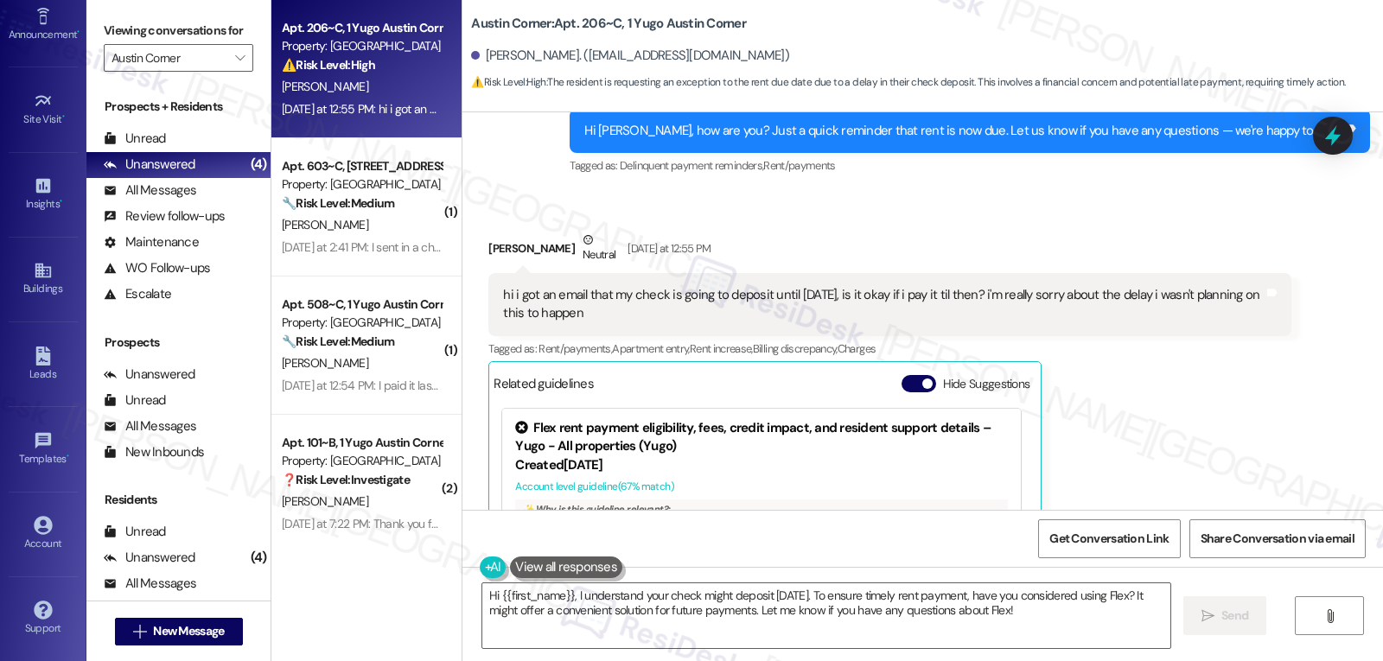
click at [47, 506] on div "Account Go to Account" at bounding box center [43, 534] width 69 height 85
click at [37, 526] on icon at bounding box center [43, 525] width 18 height 18
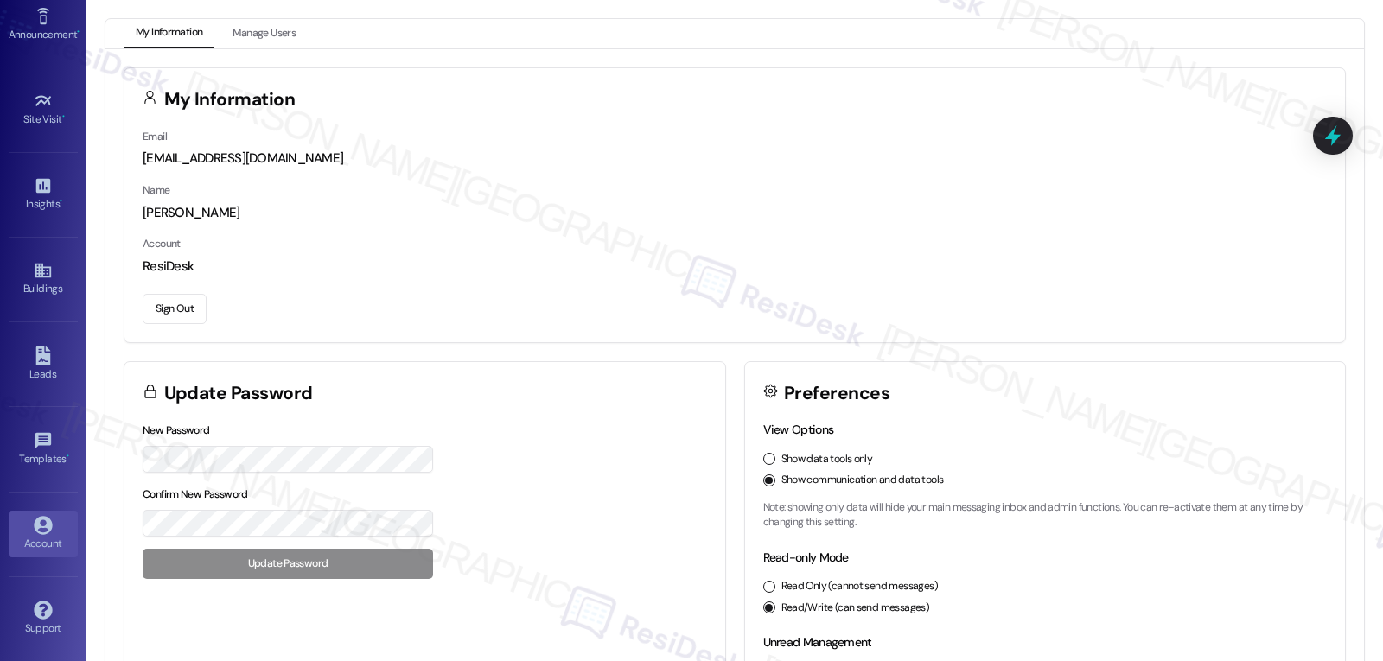
click at [167, 297] on button "Sign Out" at bounding box center [175, 309] width 64 height 30
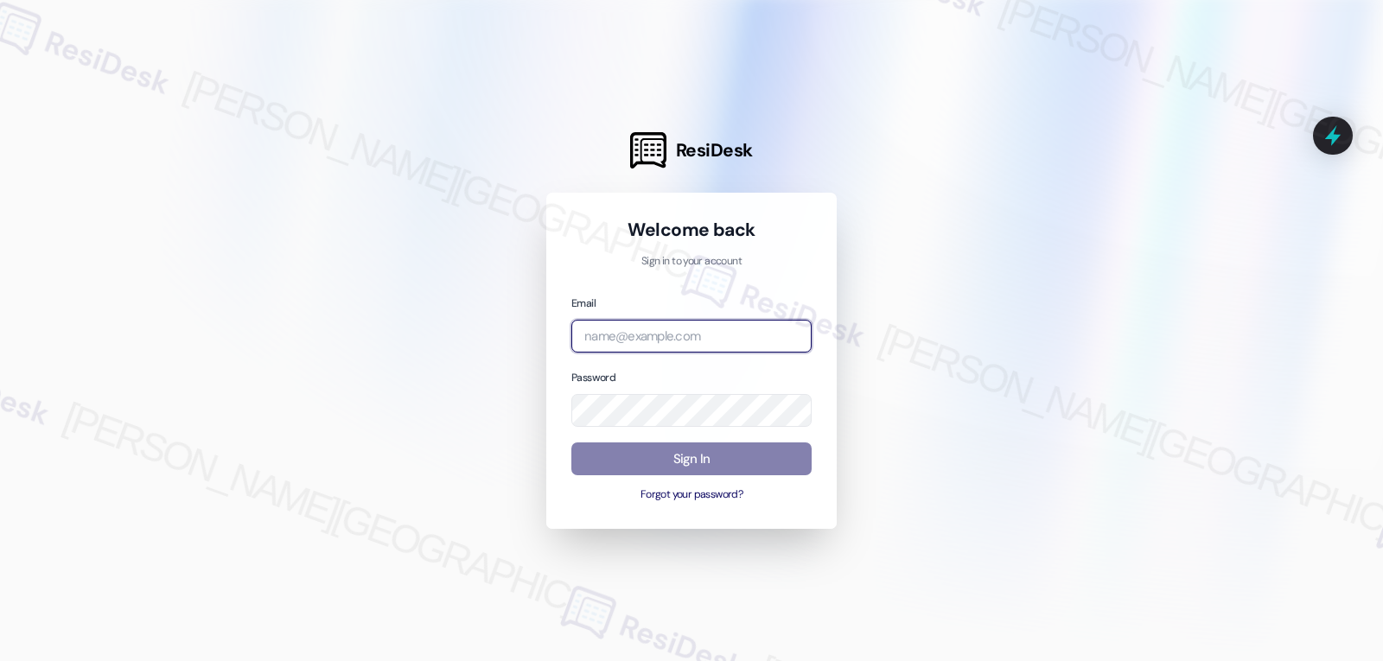
click at [625, 343] on input "email" at bounding box center [691, 337] width 240 height 34
paste input "[EMAIL_ADDRESS][DOMAIN_NAME]"
type input "[EMAIL_ADDRESS][DOMAIN_NAME]"
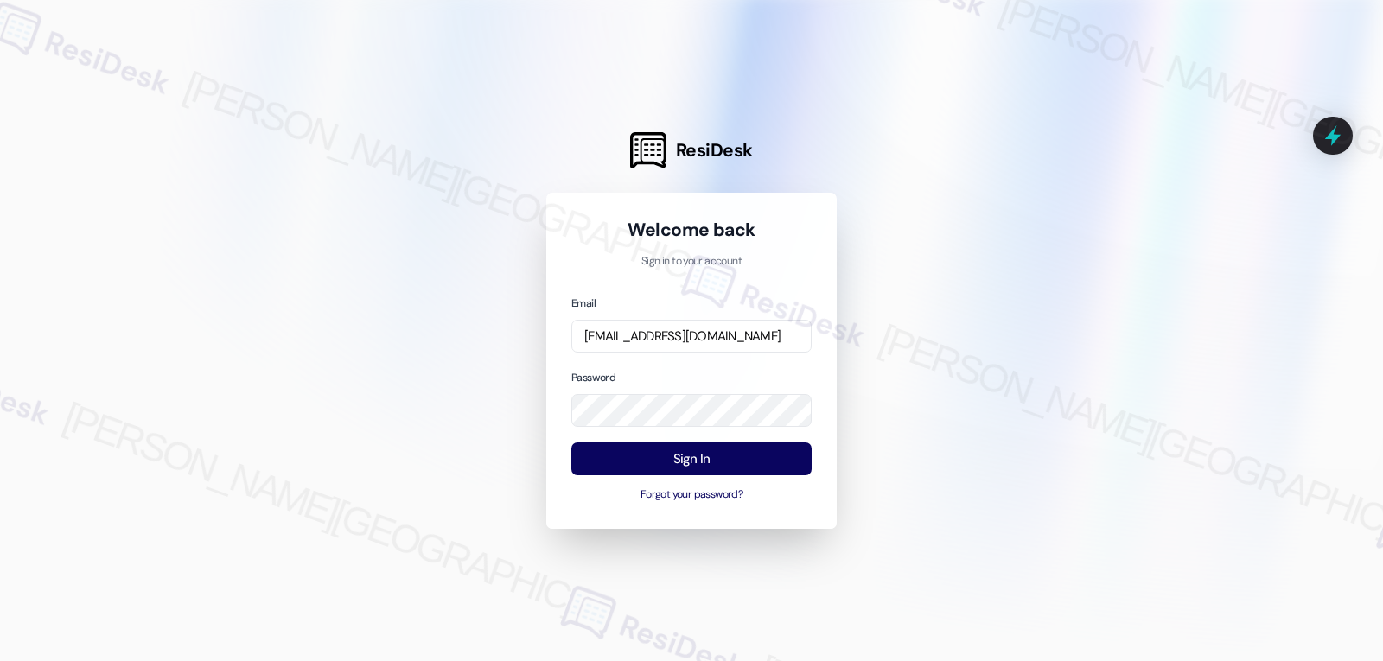
click at [1065, 451] on div at bounding box center [691, 330] width 1383 height 661
click at [737, 461] on button "Sign In" at bounding box center [691, 459] width 240 height 34
